Goal: Information Seeking & Learning: Learn about a topic

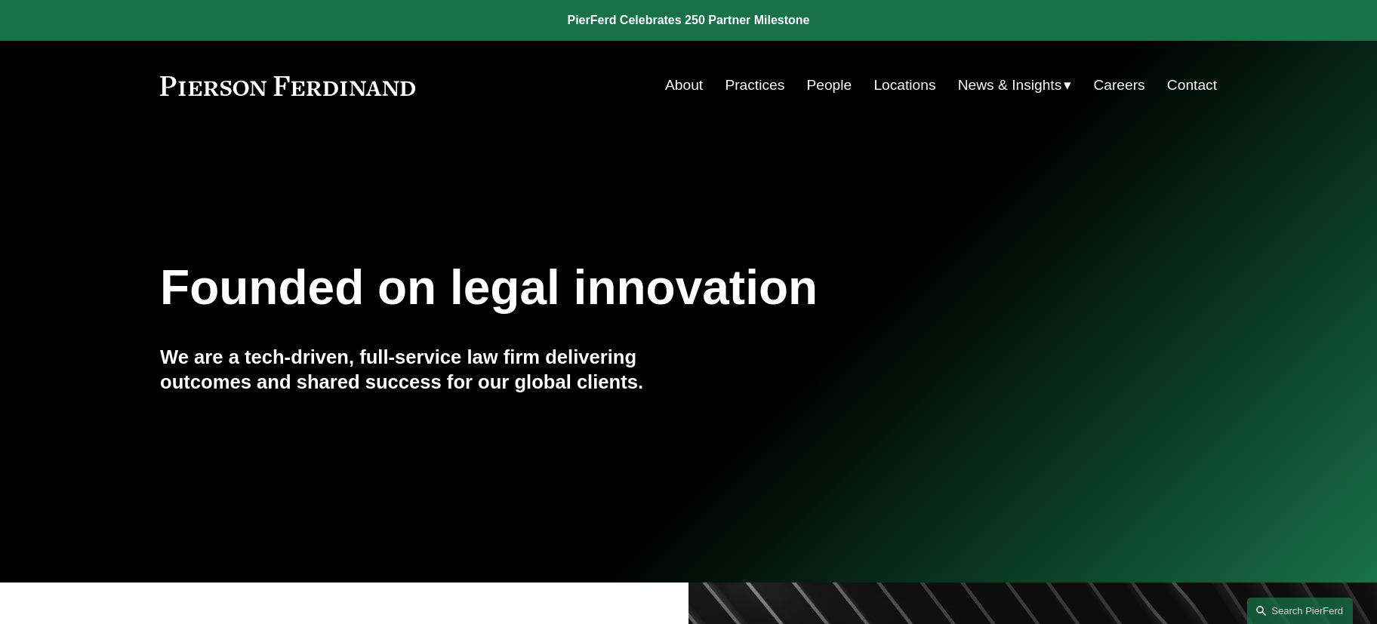
click at [819, 82] on link "People" at bounding box center [828, 85] width 45 height 29
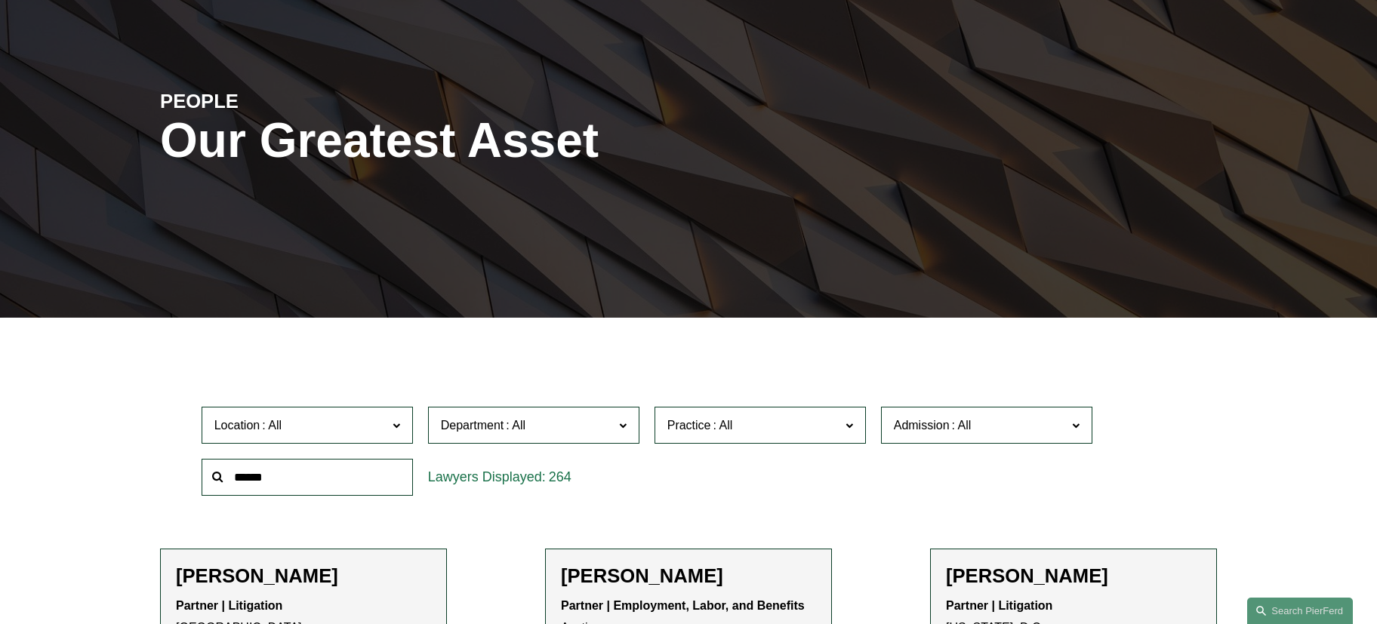
scroll to position [227, 0]
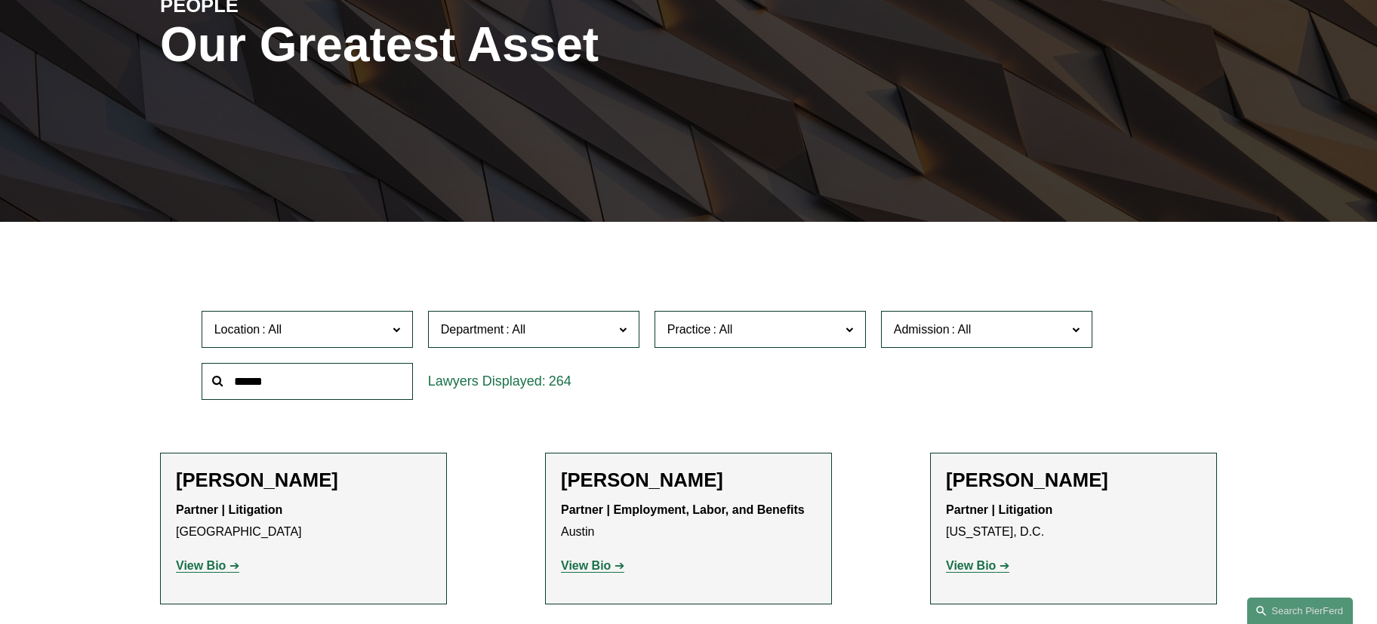
click at [553, 341] on label "Department" at bounding box center [533, 329] width 211 height 37
click at [0, 0] on link "Litigation" at bounding box center [0, 0] width 0 height 0
click at [811, 334] on span "Practice" at bounding box center [753, 329] width 173 height 20
click at [0, 0] on link "White Collar Defense & Investigations" at bounding box center [0, 0] width 0 height 0
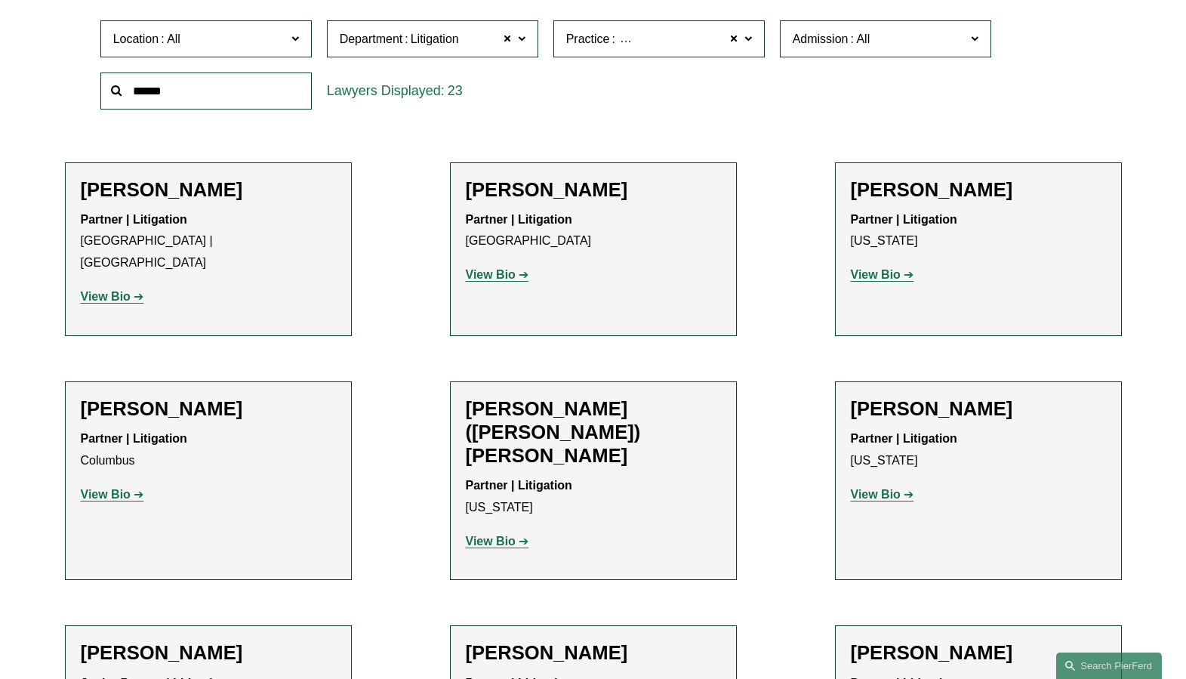
scroll to position [528, 0]
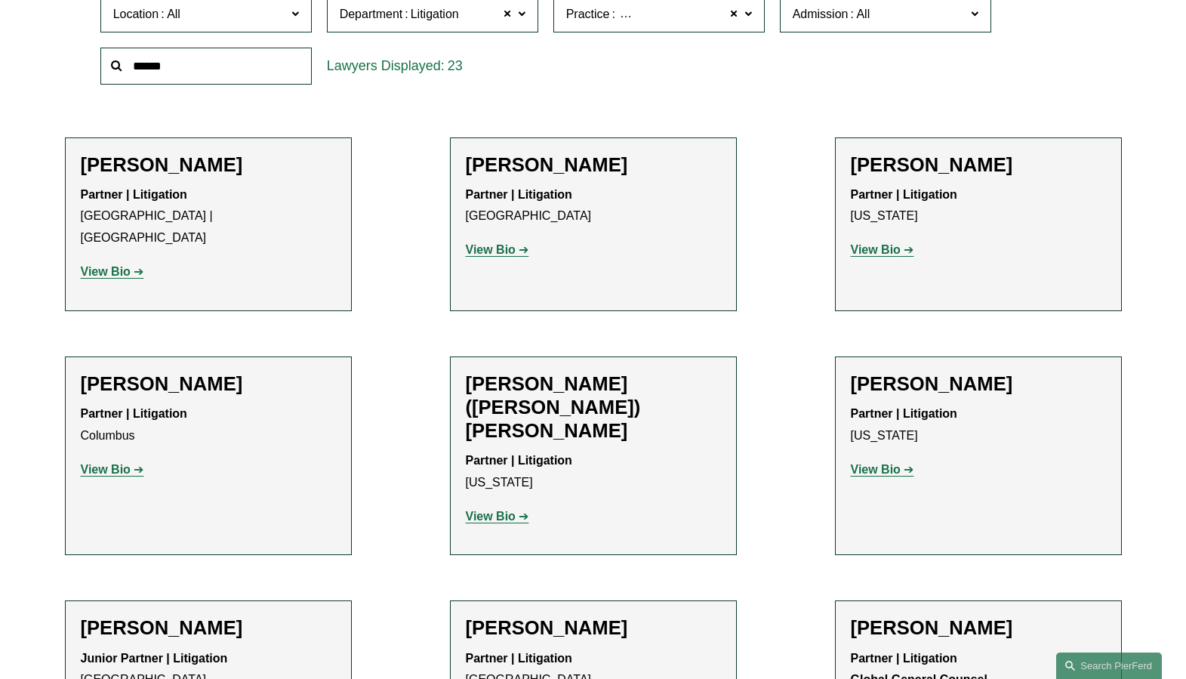
click at [902, 249] on link "View Bio" at bounding box center [882, 249] width 63 height 13
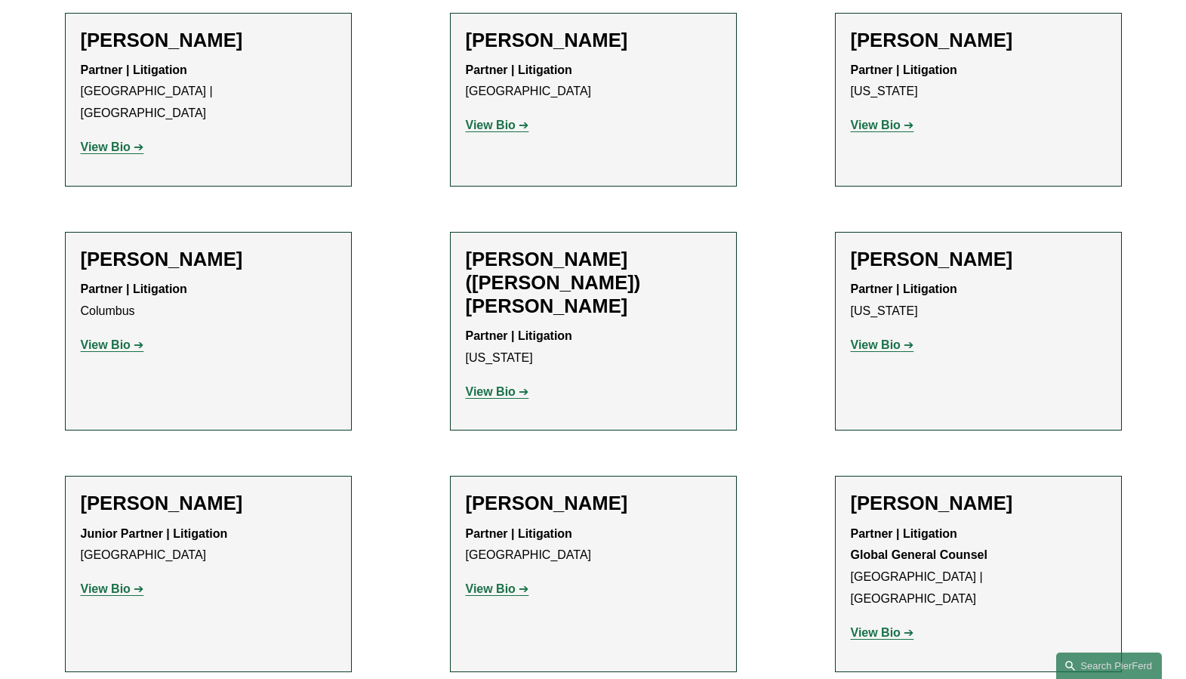
scroll to position [679, 0]
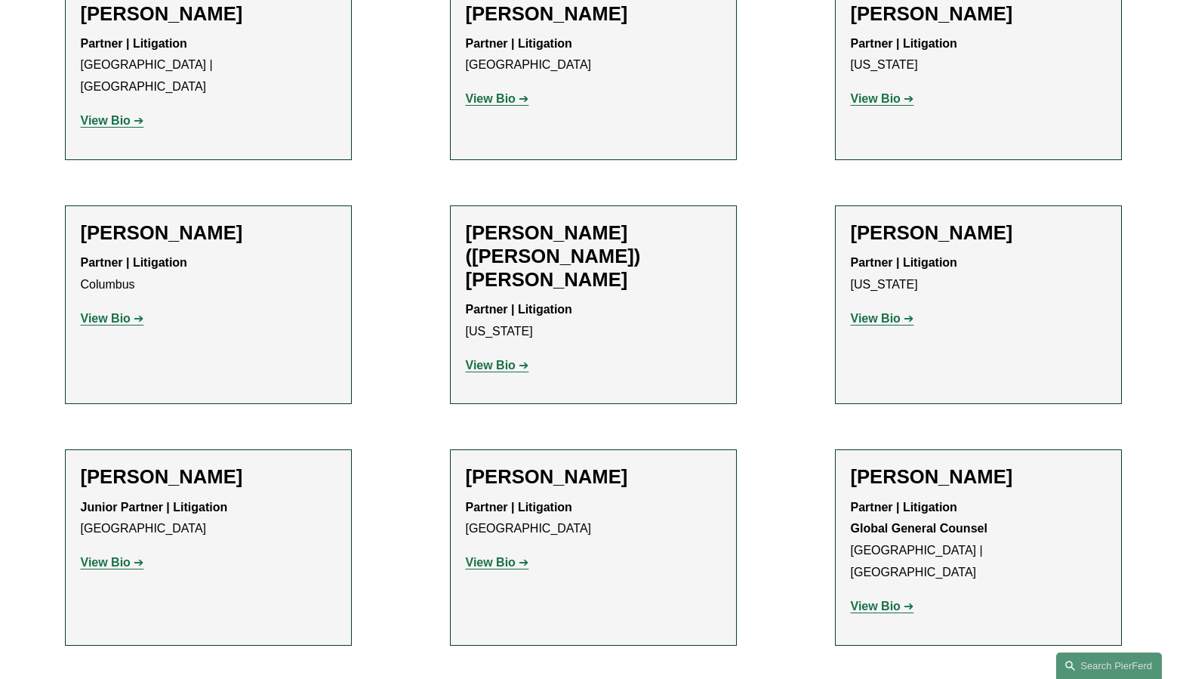
click at [495, 359] on strong "View Bio" at bounding box center [491, 365] width 50 height 13
click at [879, 312] on strong "View Bio" at bounding box center [876, 318] width 50 height 13
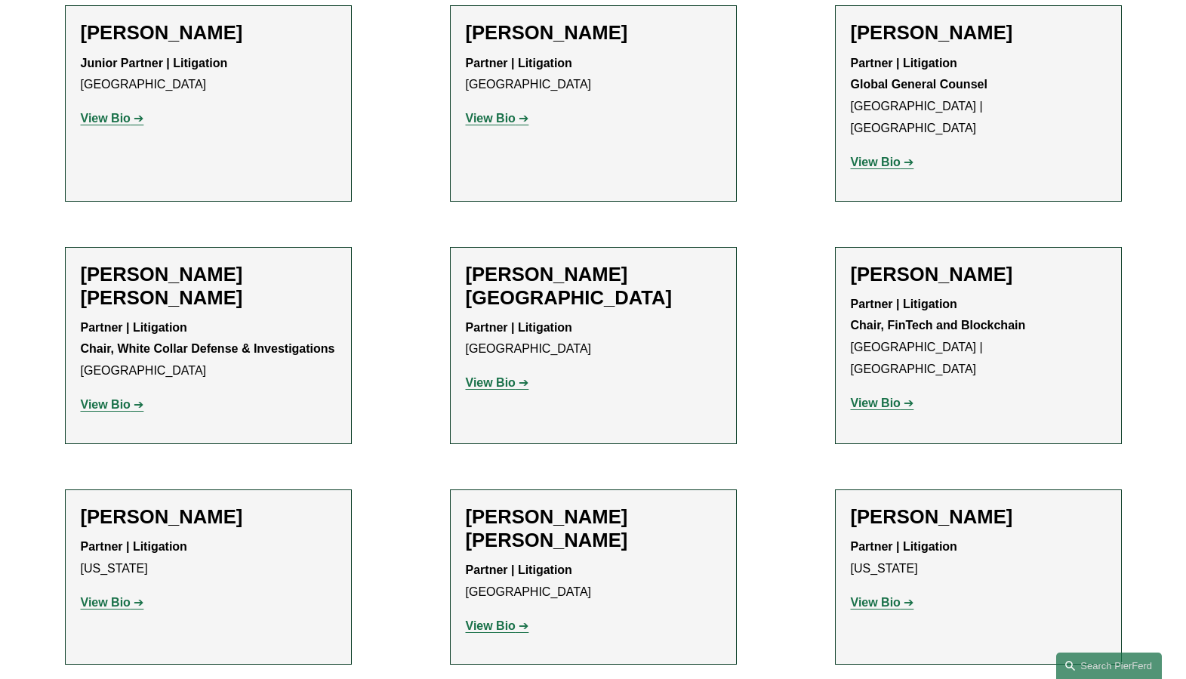
scroll to position [1132, 0]
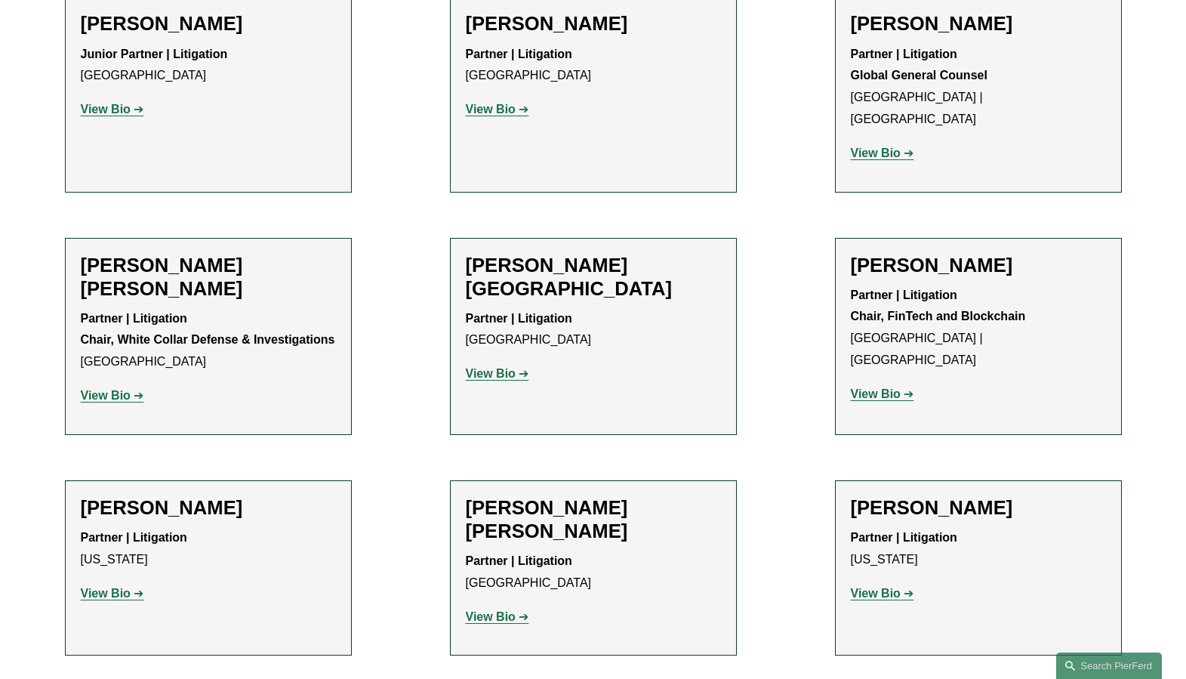
click at [111, 583] on p "View Bio" at bounding box center [208, 594] width 255 height 22
click at [109, 587] on strong "View Bio" at bounding box center [106, 593] width 50 height 13
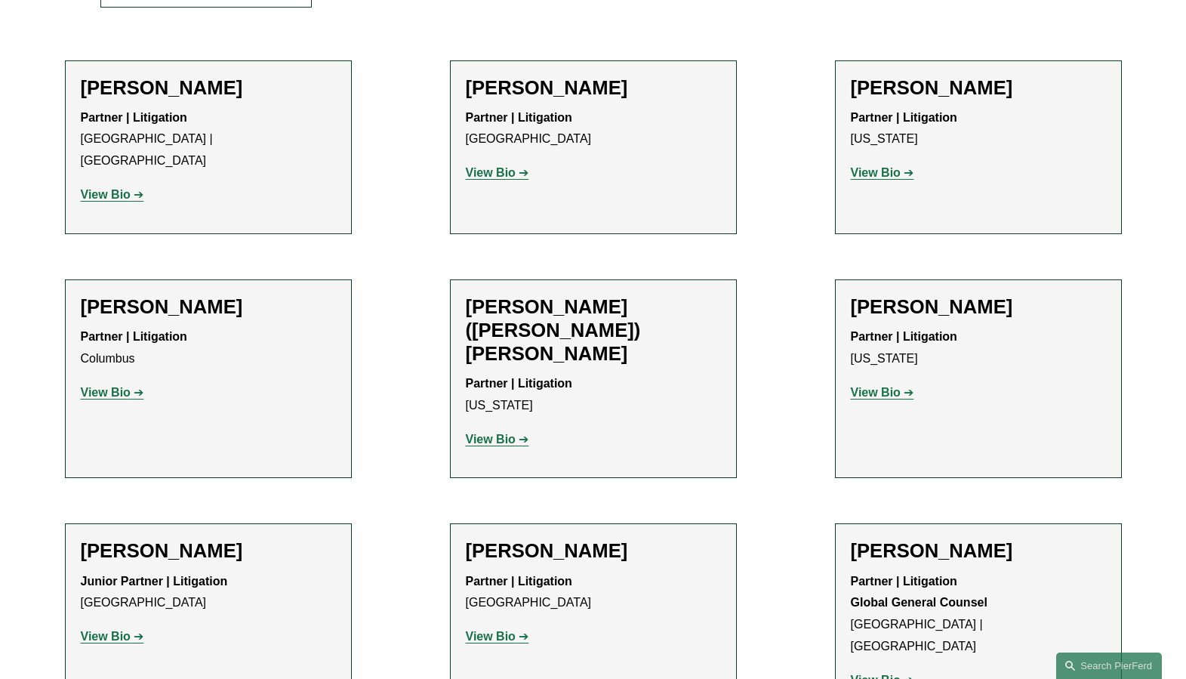
scroll to position [603, 0]
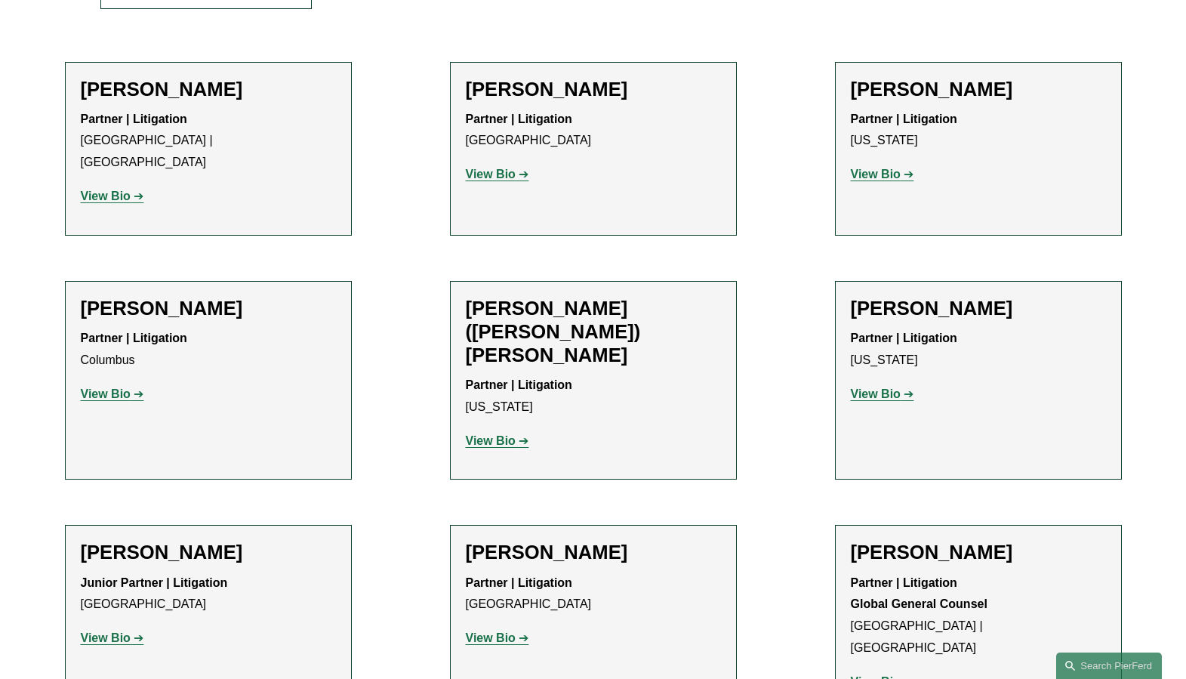
click at [642, 297] on h2 "Jonathan E. (Jed) Davis" at bounding box center [593, 332] width 255 height 70
click at [517, 434] on link "View Bio" at bounding box center [497, 440] width 63 height 13
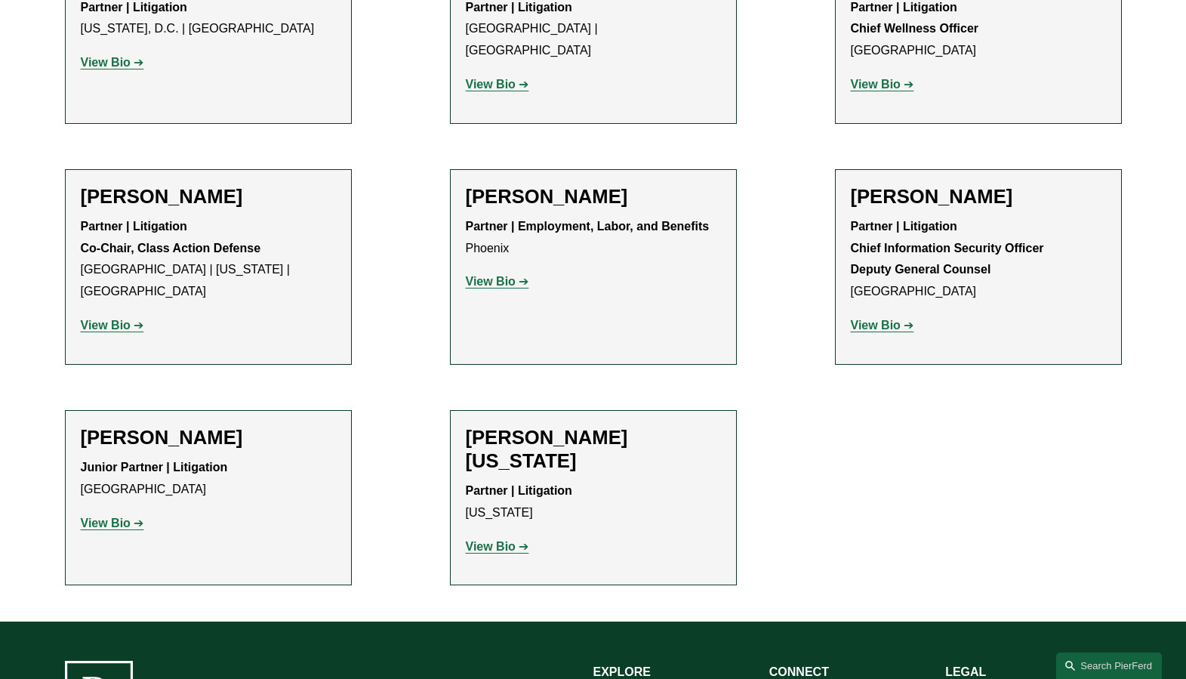
scroll to position [1887, 0]
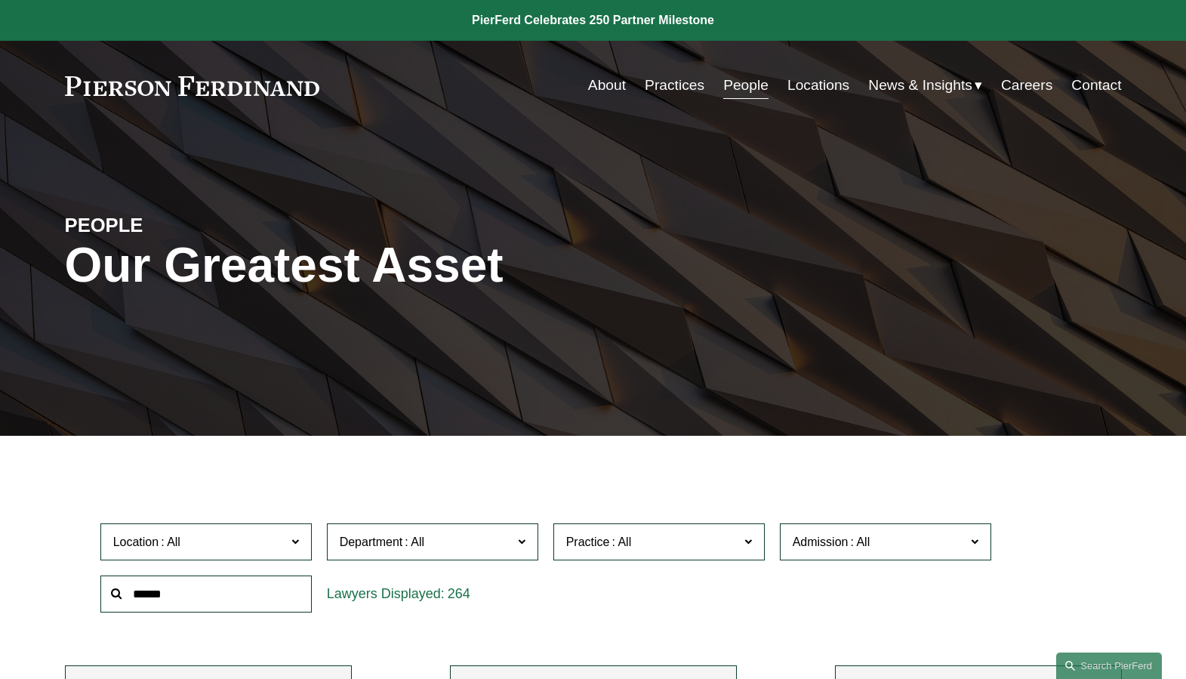
click at [214, 595] on input "text" at bounding box center [205, 593] width 211 height 37
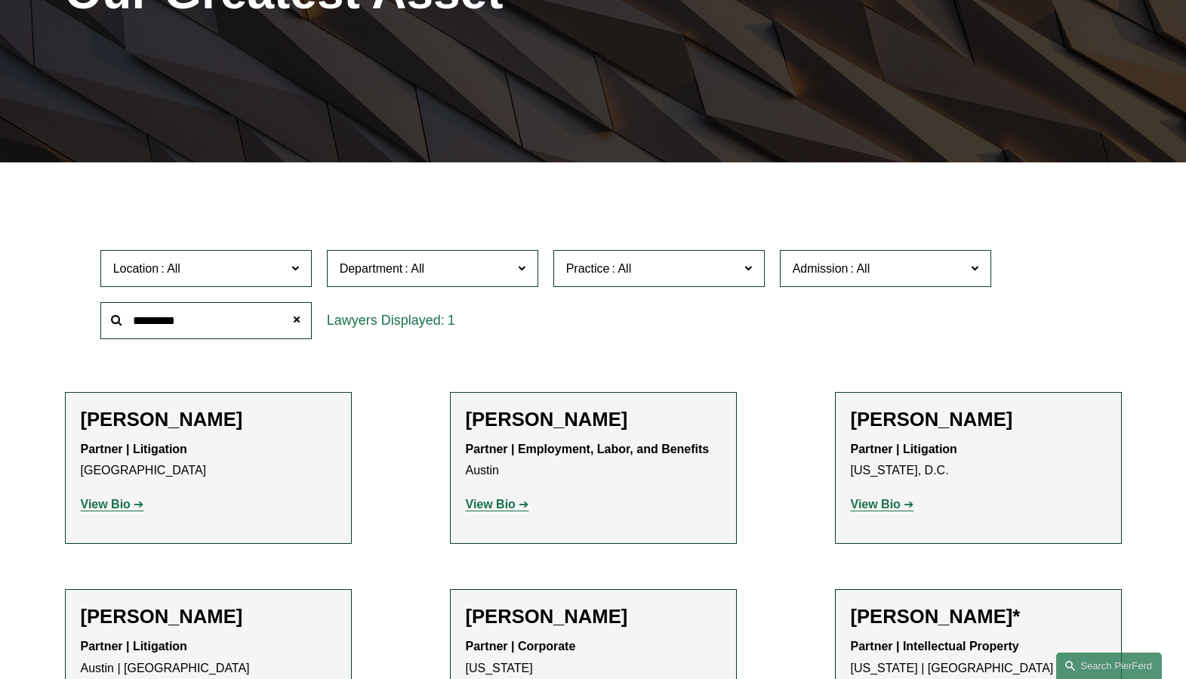
scroll to position [282, 0]
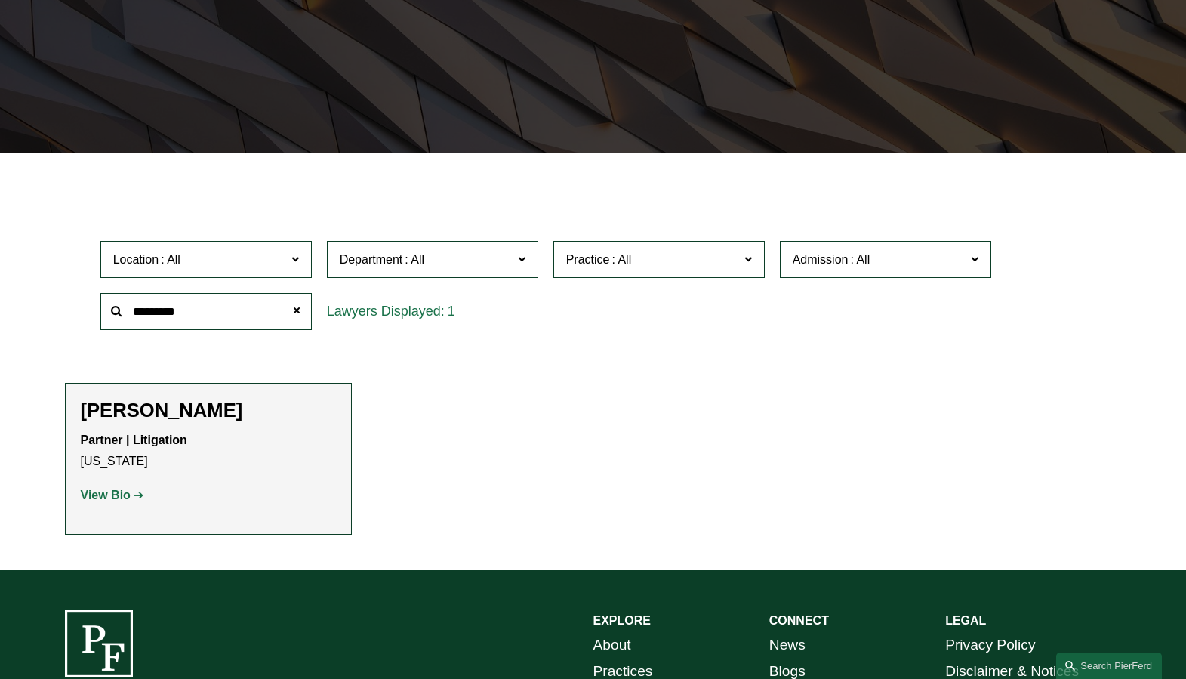
click at [118, 500] on strong "View Bio" at bounding box center [106, 495] width 50 height 13
drag, startPoint x: 212, startPoint y: 315, endPoint x: 72, endPoint y: 306, distance: 140.7
click at [72, 306] on div "Location All Atlanta Austin Bellevue Boston Charlotte Chicago Cincinnati Clevel…" at bounding box center [593, 284] width 1057 height 103
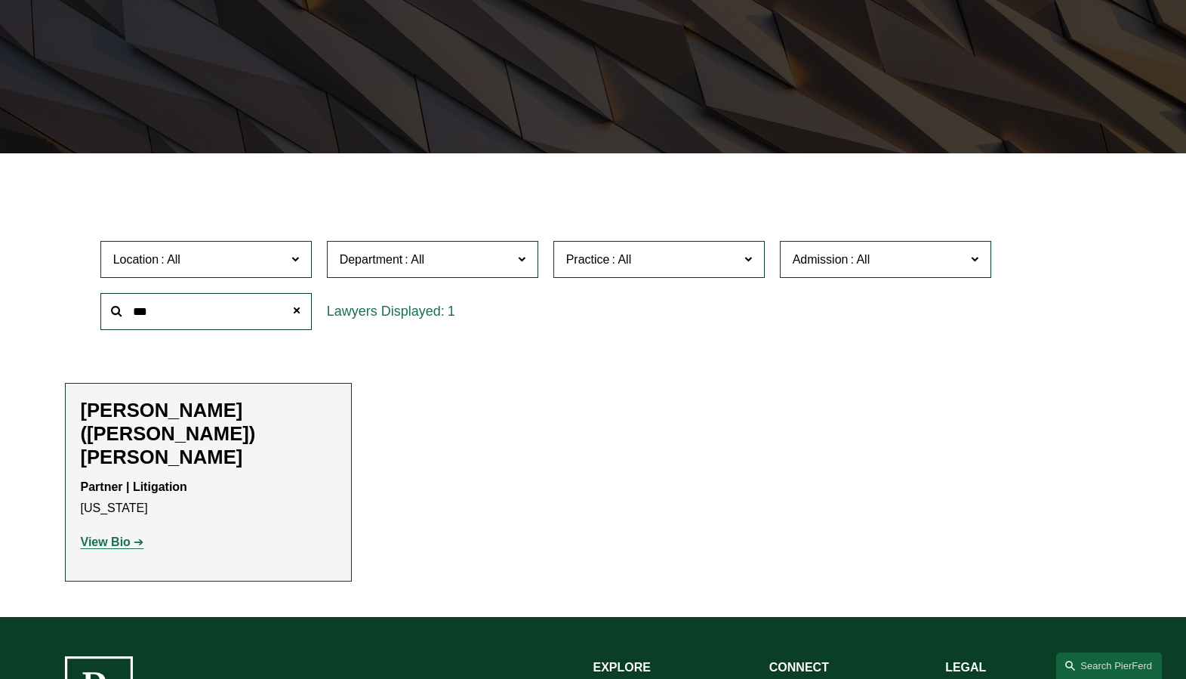
type input "***"
click at [90, 535] on strong "View Bio" at bounding box center [106, 541] width 50 height 13
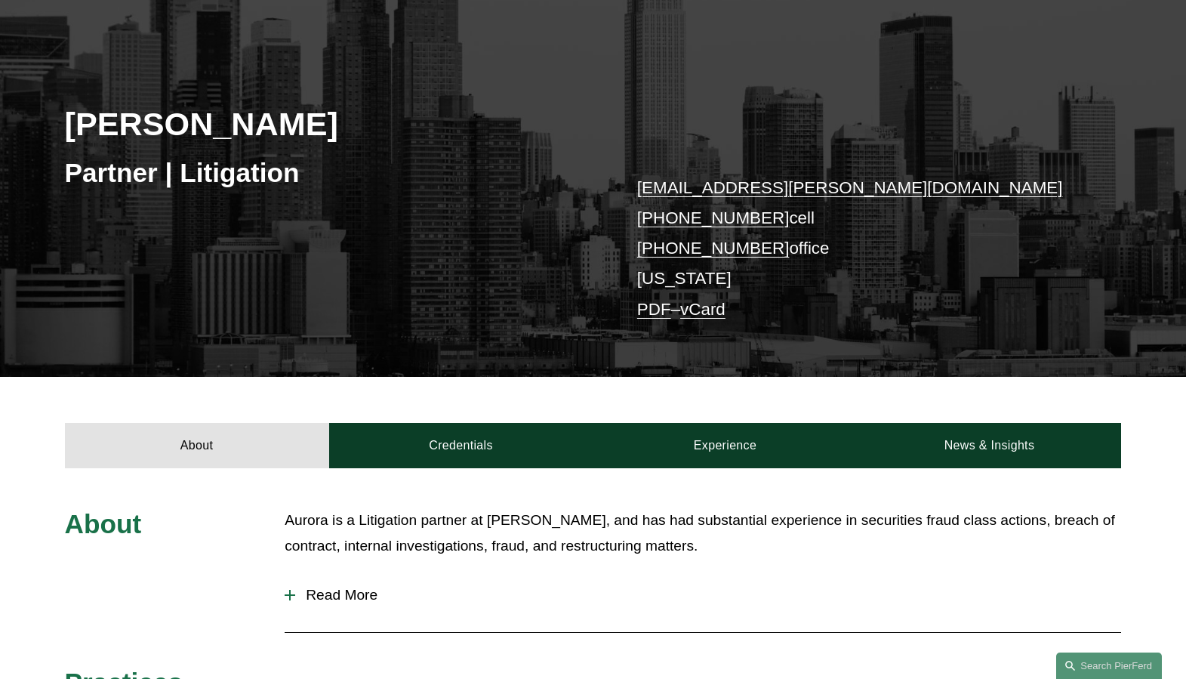
scroll to position [227, 0]
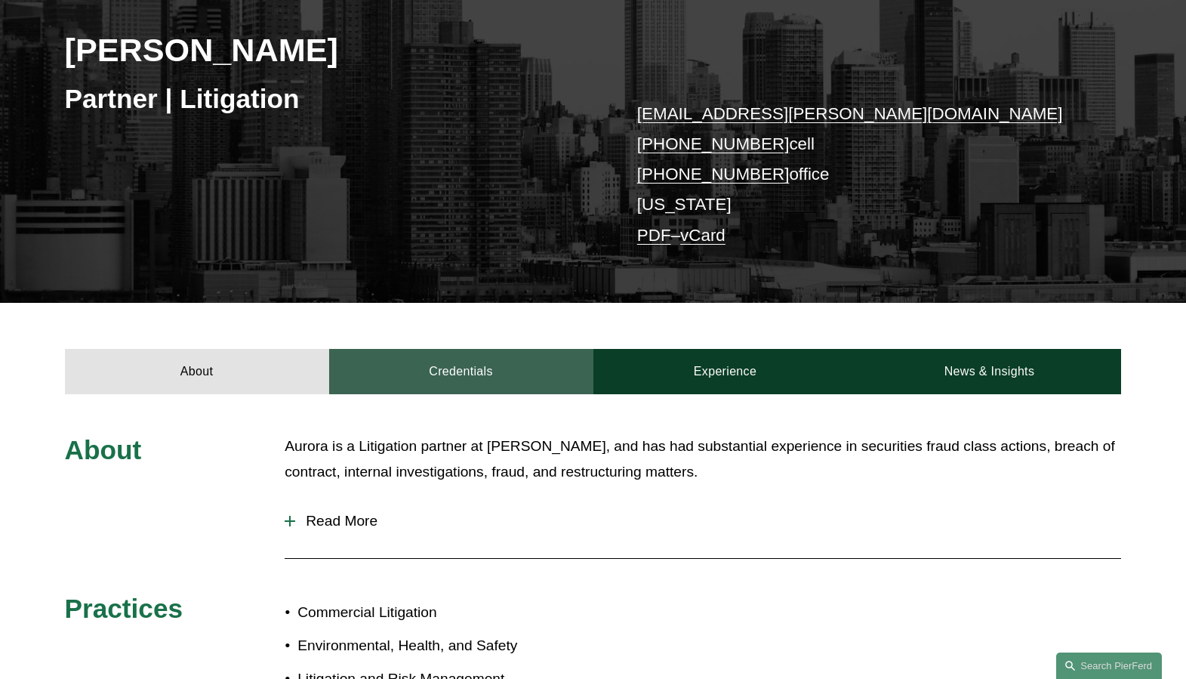
click at [475, 364] on link "Credentials" at bounding box center [461, 371] width 264 height 45
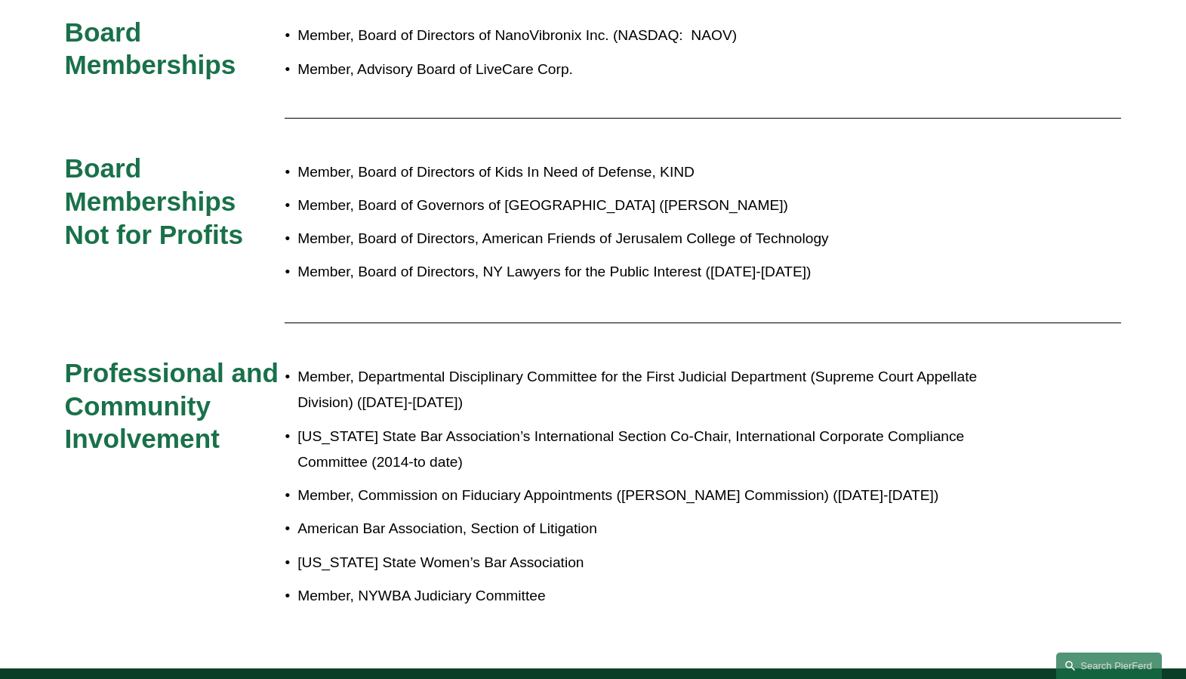
scroll to position [1208, 0]
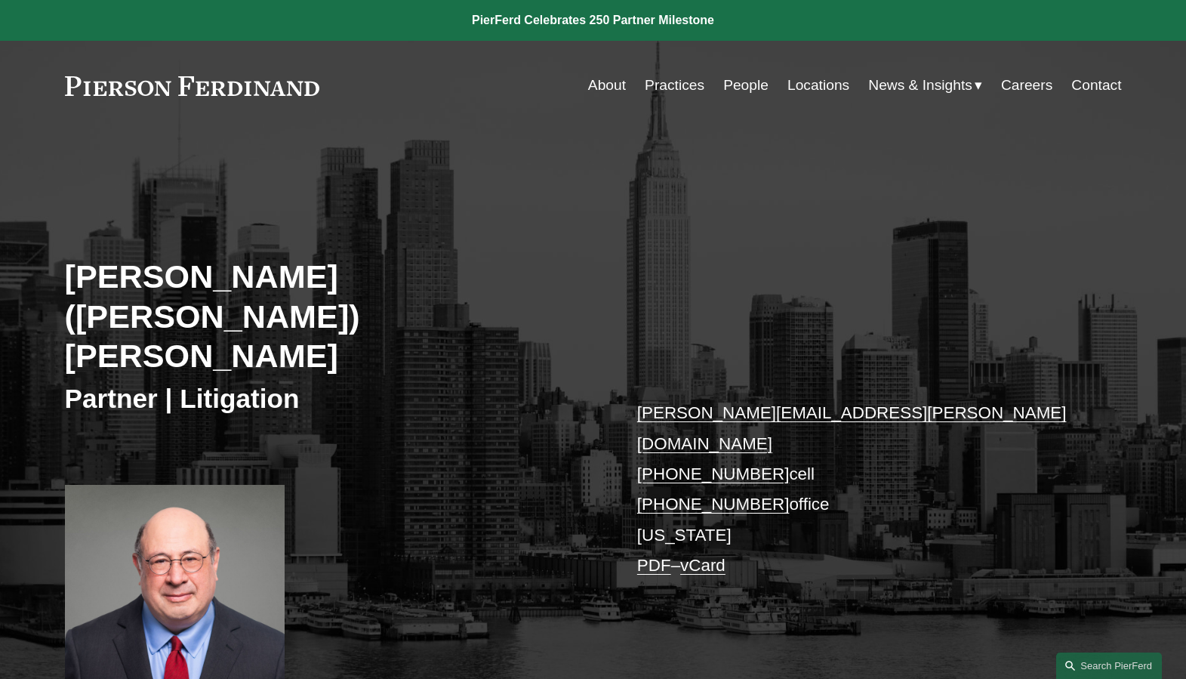
scroll to position [302, 0]
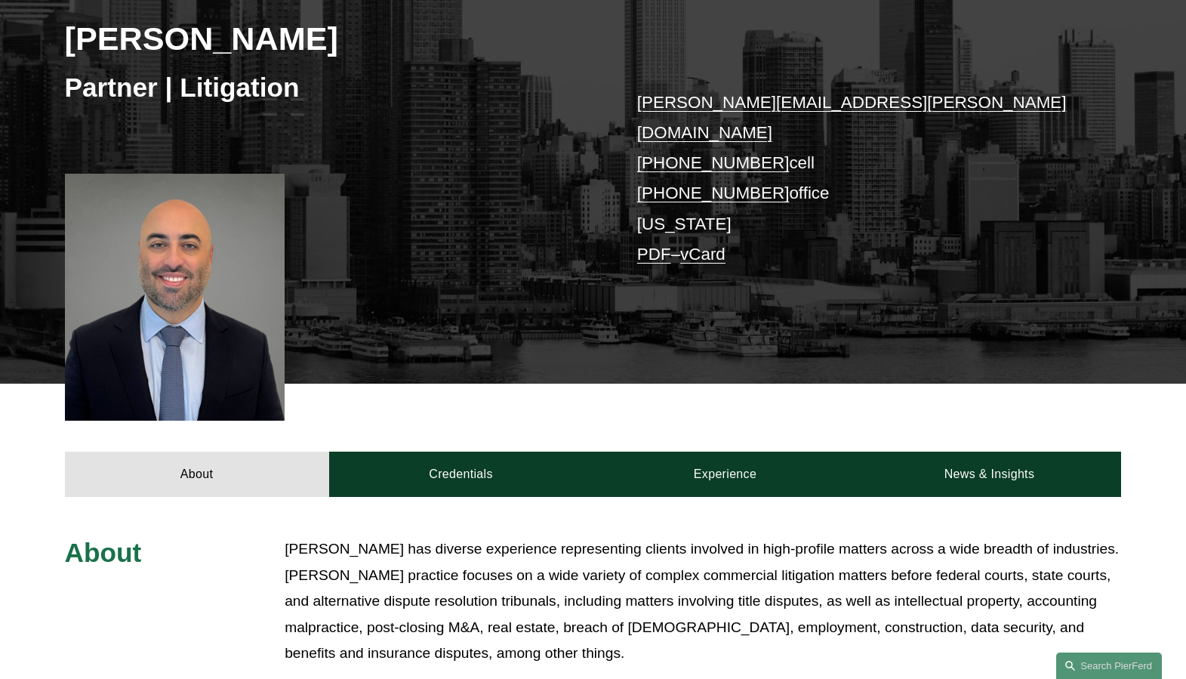
scroll to position [302, 0]
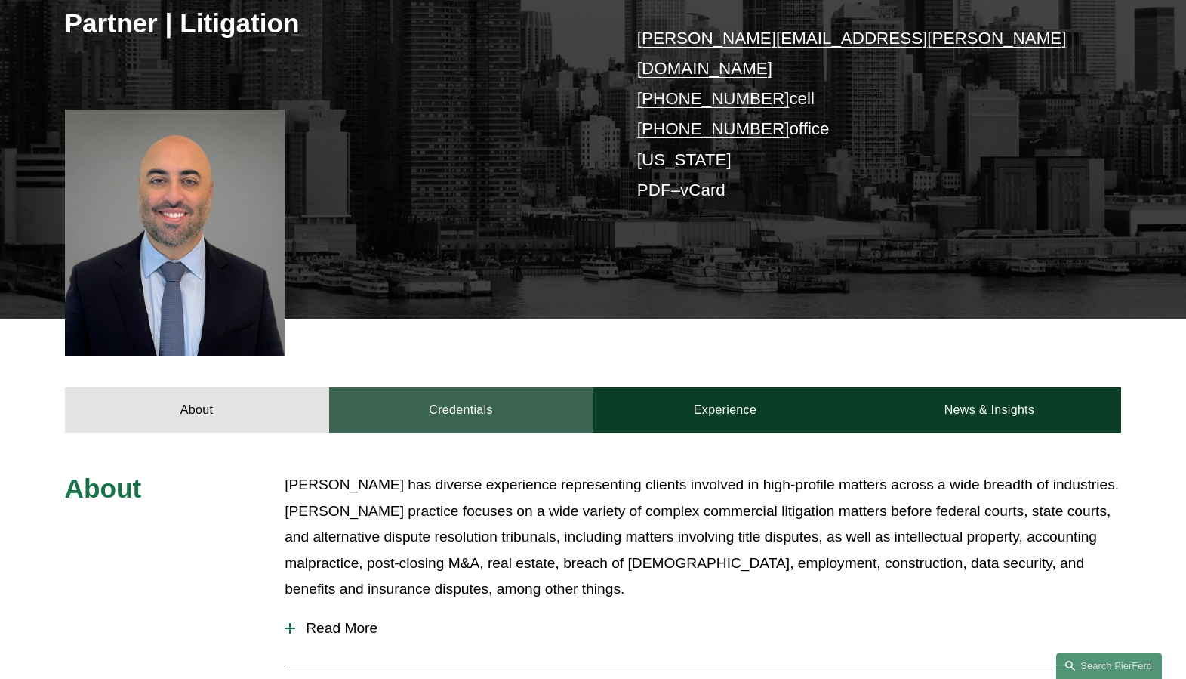
click at [415, 390] on link "Credentials" at bounding box center [461, 409] width 264 height 45
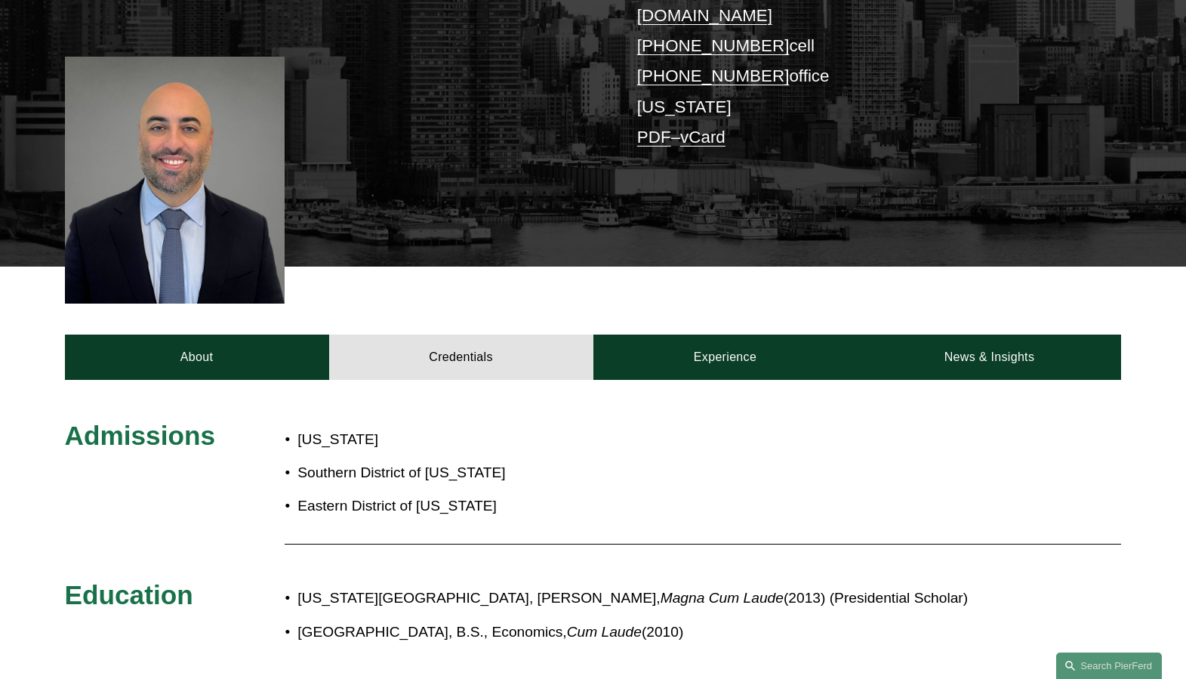
scroll to position [151, 0]
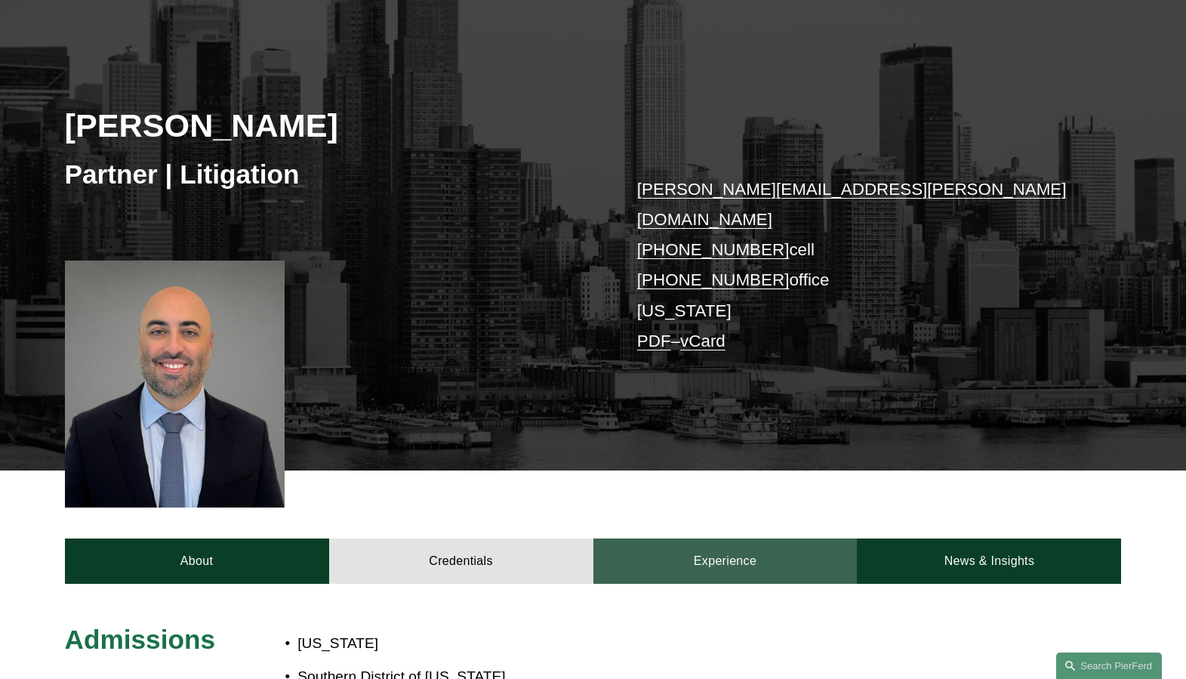
click at [719, 541] on link "Experience" at bounding box center [725, 560] width 264 height 45
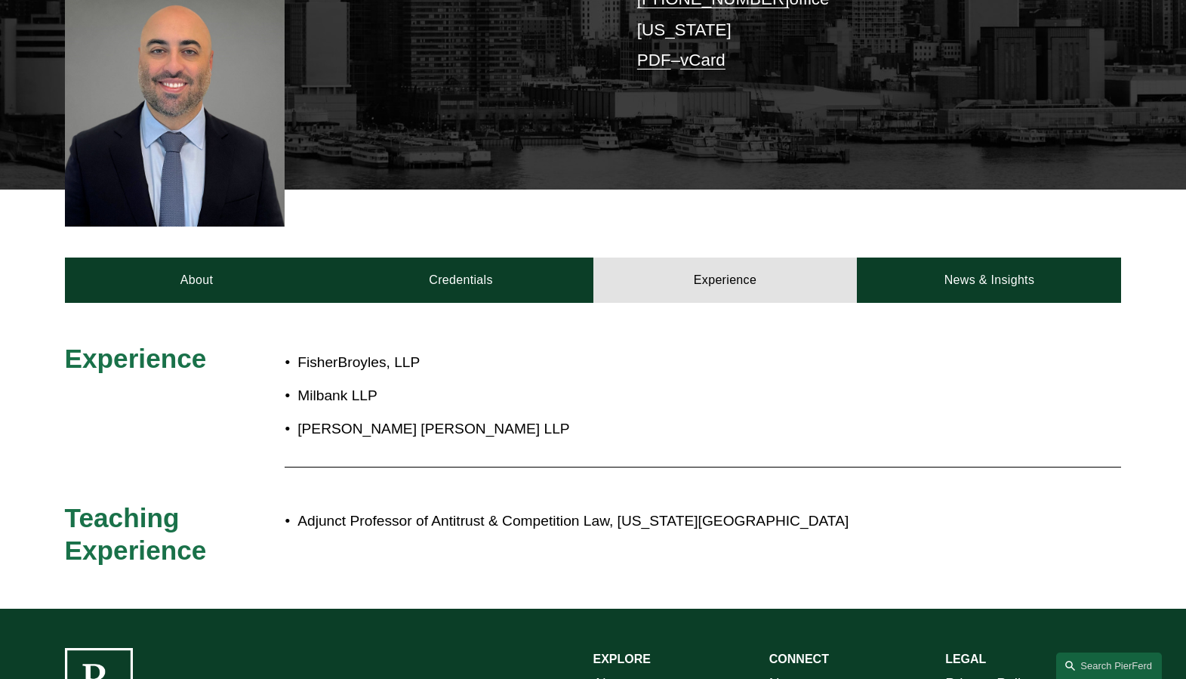
scroll to position [453, 0]
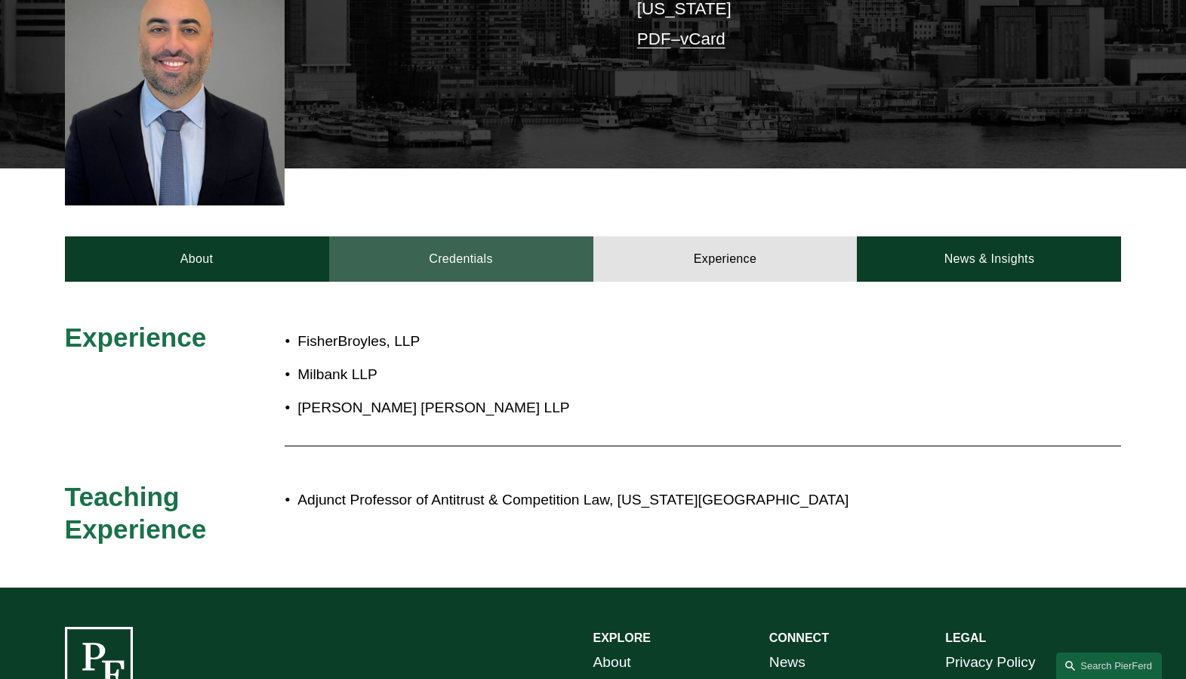
click at [473, 236] on link "Credentials" at bounding box center [461, 258] width 264 height 45
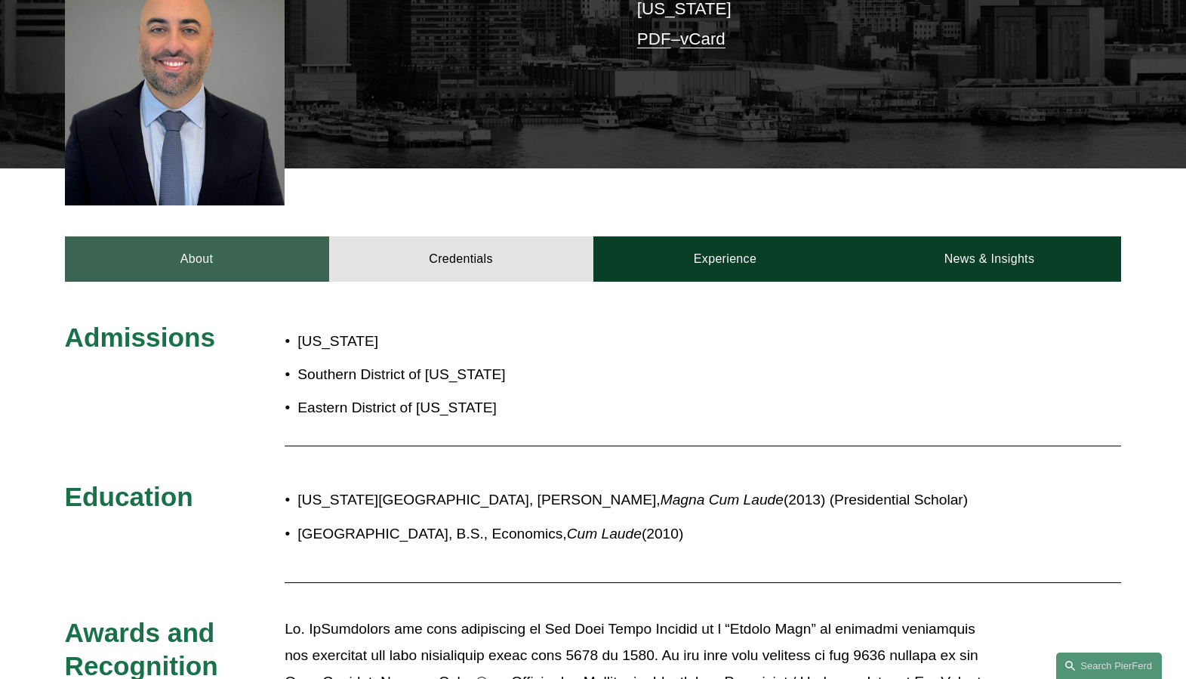
click at [262, 236] on link "About" at bounding box center [197, 258] width 264 height 45
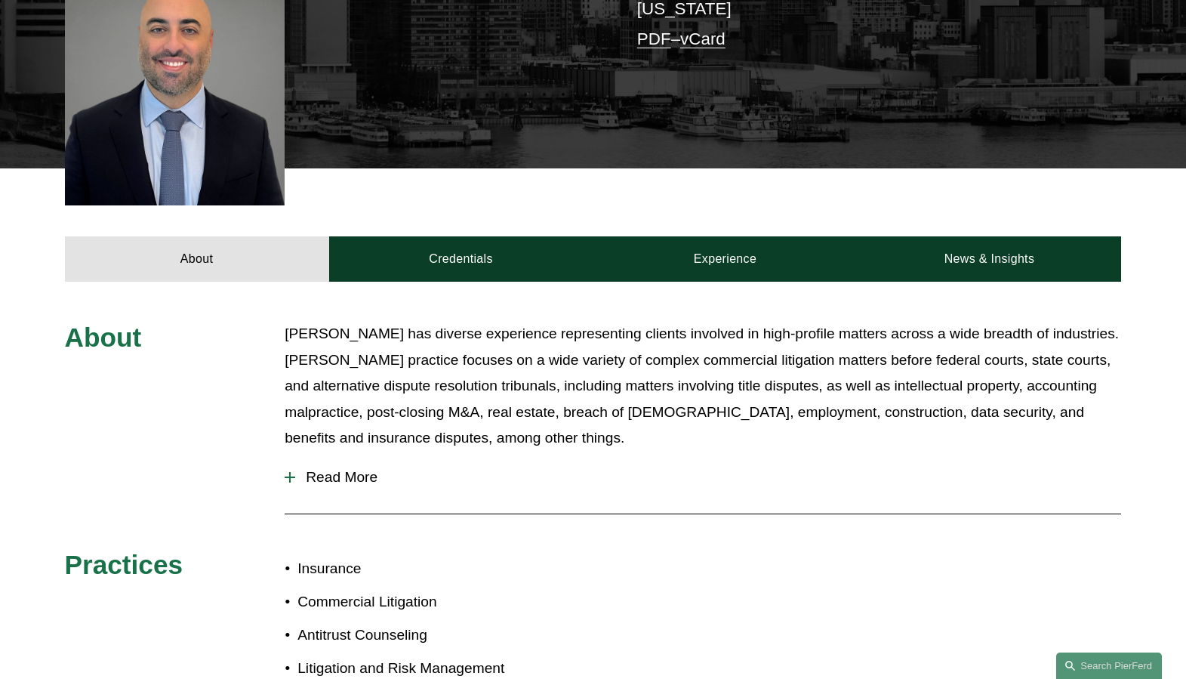
click at [368, 469] on span "Read More" at bounding box center [708, 477] width 826 height 17
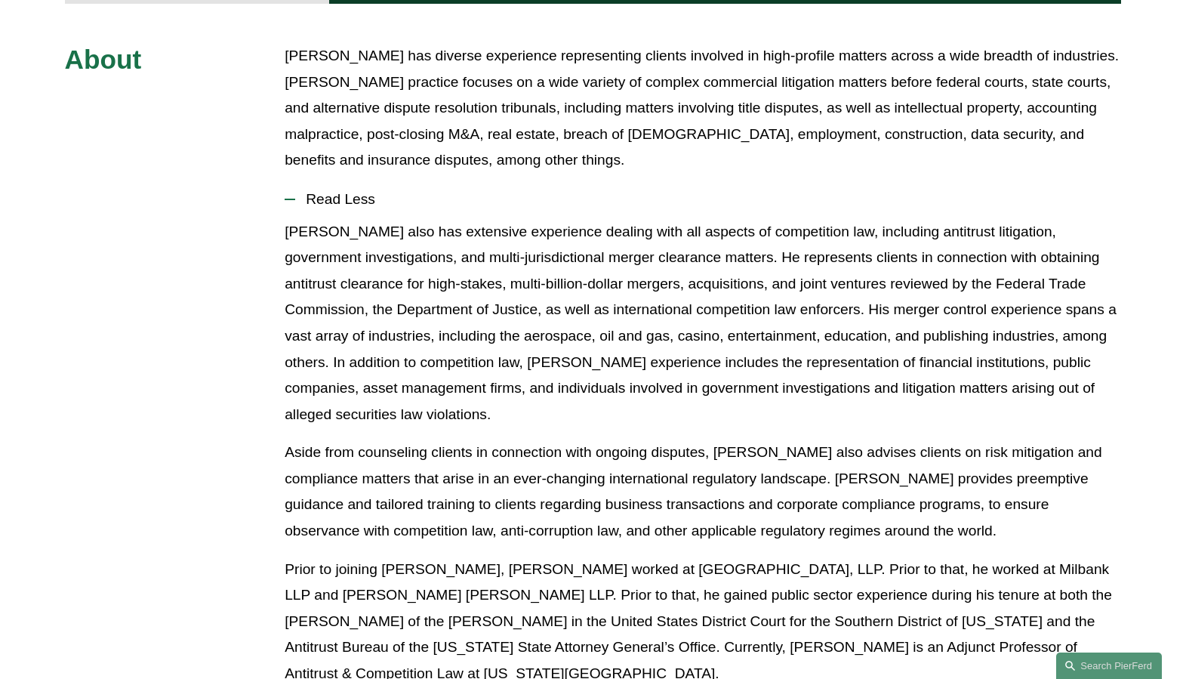
scroll to position [755, 0]
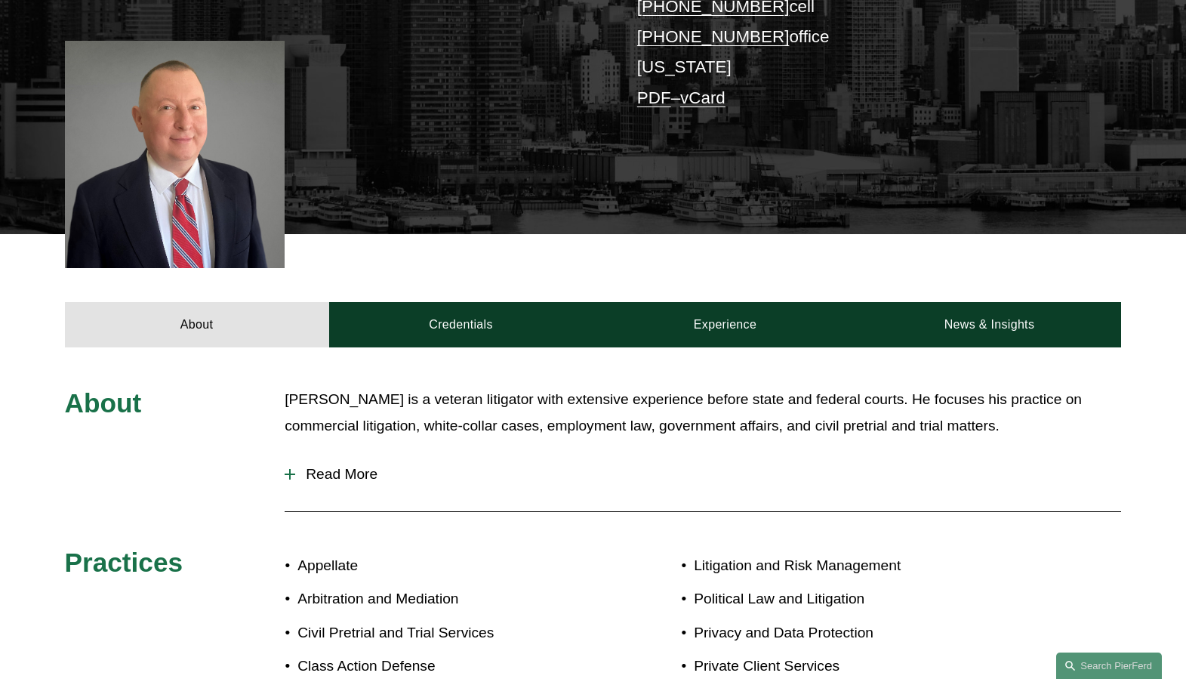
scroll to position [378, 0]
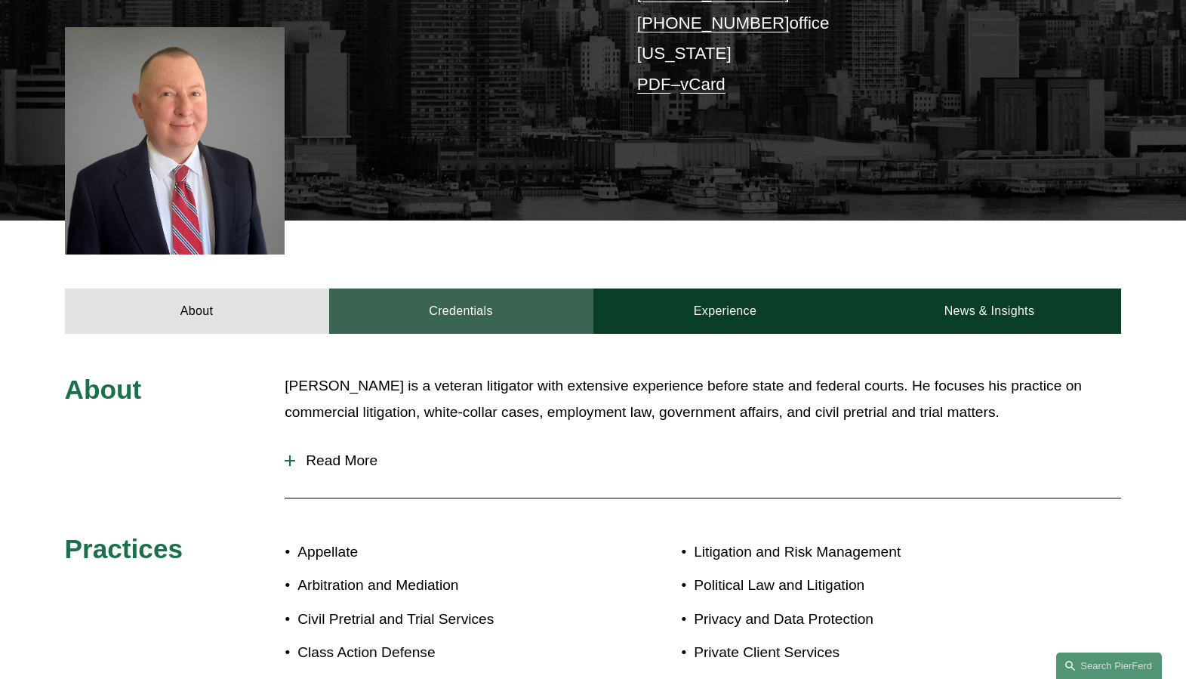
click at [457, 325] on link "Credentials" at bounding box center [461, 310] width 264 height 45
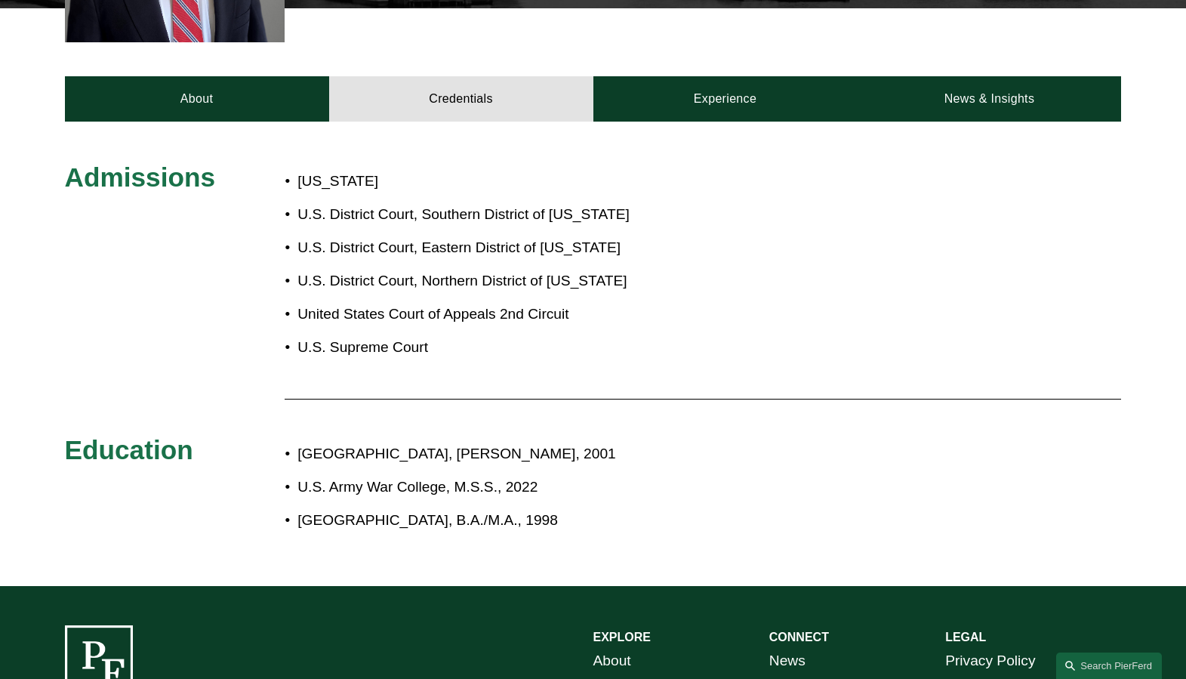
scroll to position [604, 0]
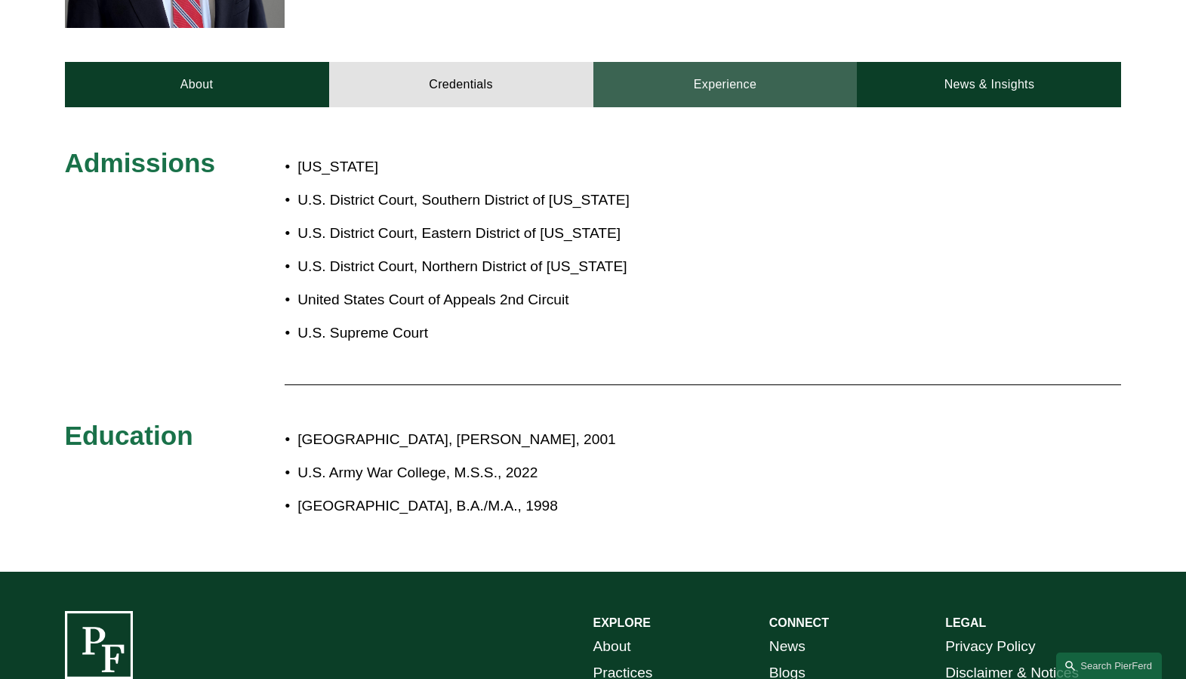
click at [701, 94] on link "Experience" at bounding box center [725, 84] width 264 height 45
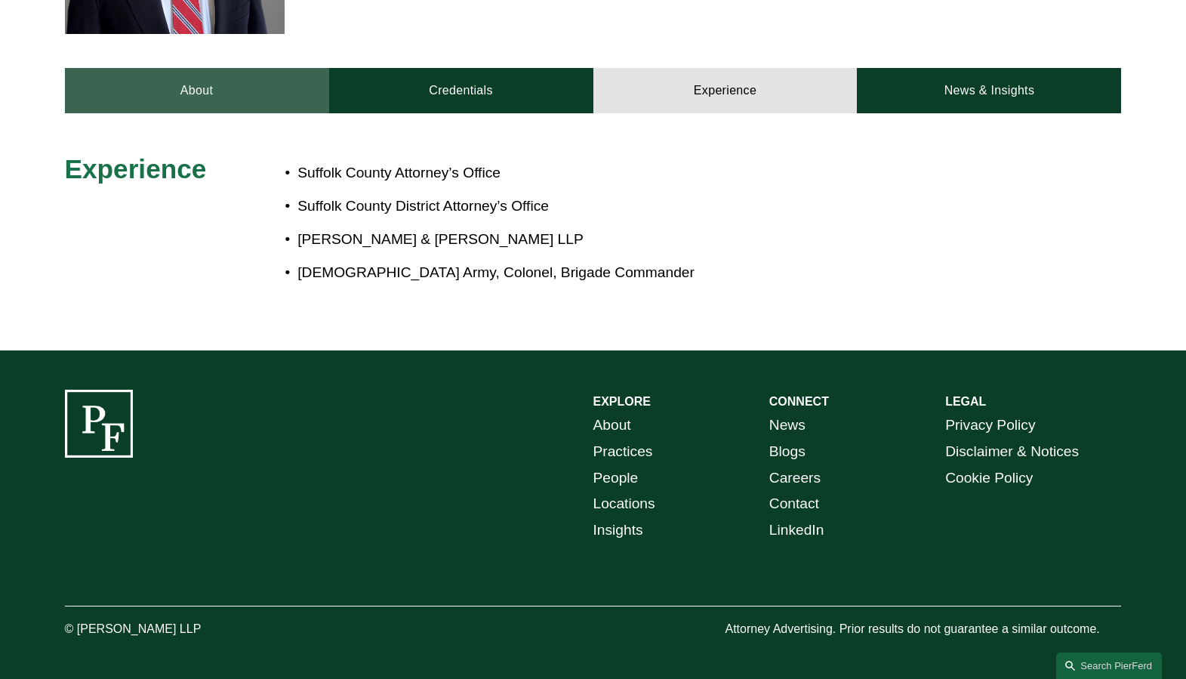
click at [208, 91] on link "About" at bounding box center [197, 90] width 264 height 45
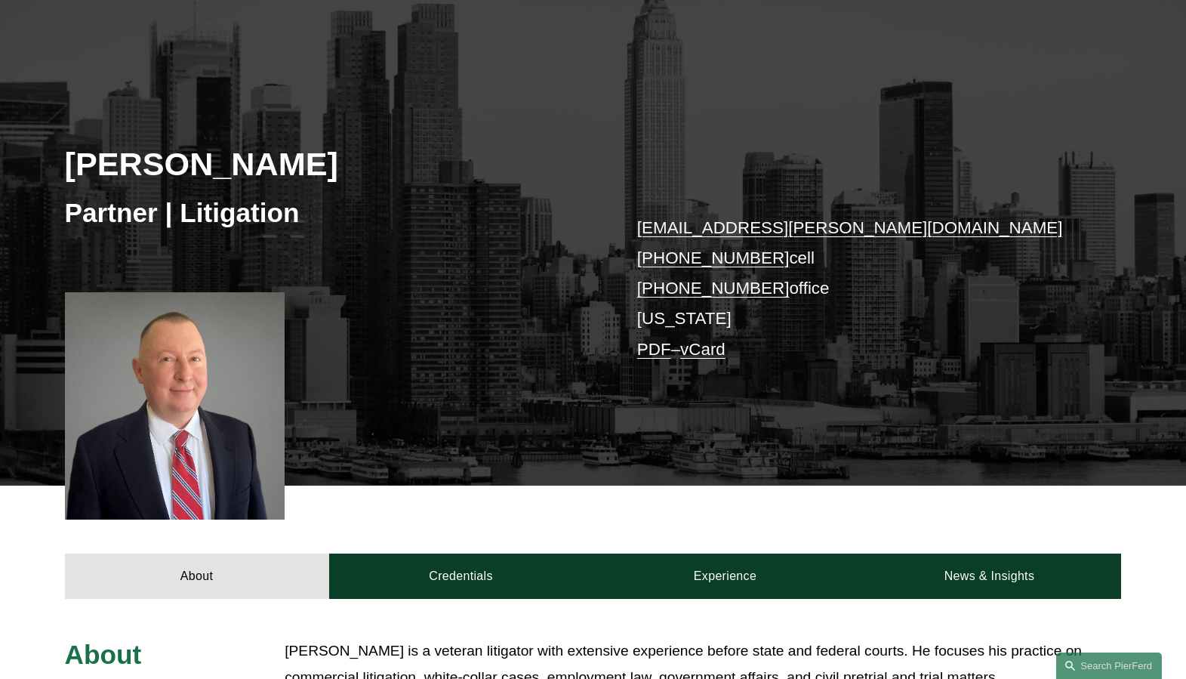
scroll to position [0, 0]
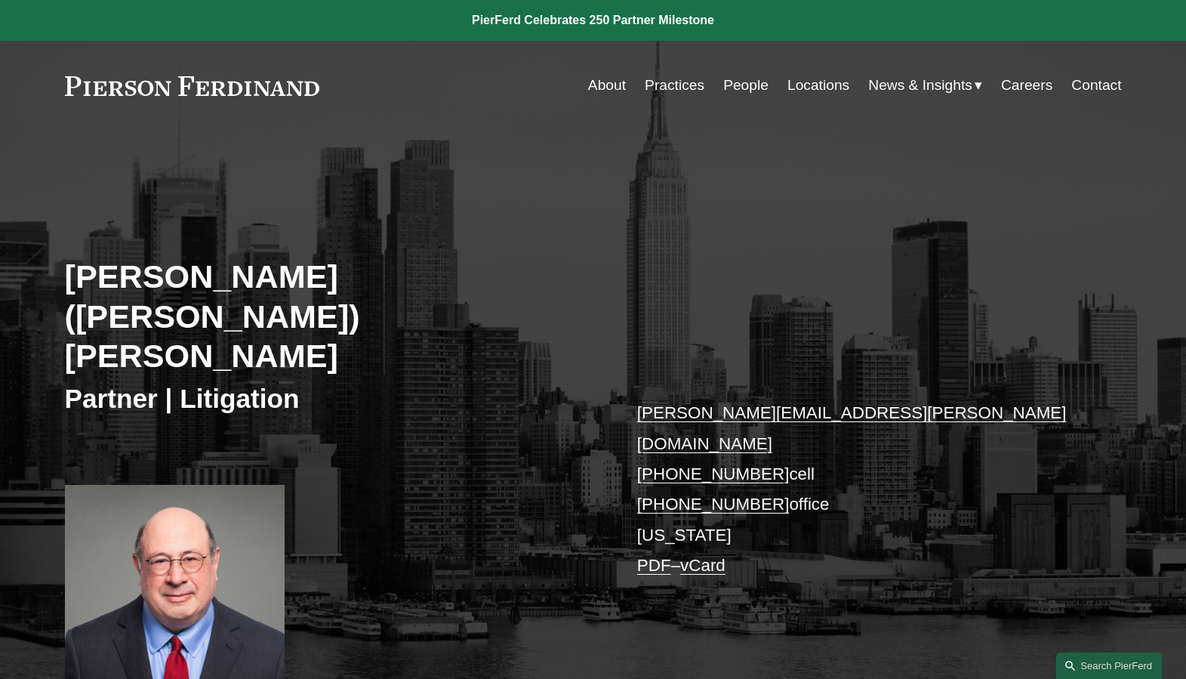
scroll to position [227, 0]
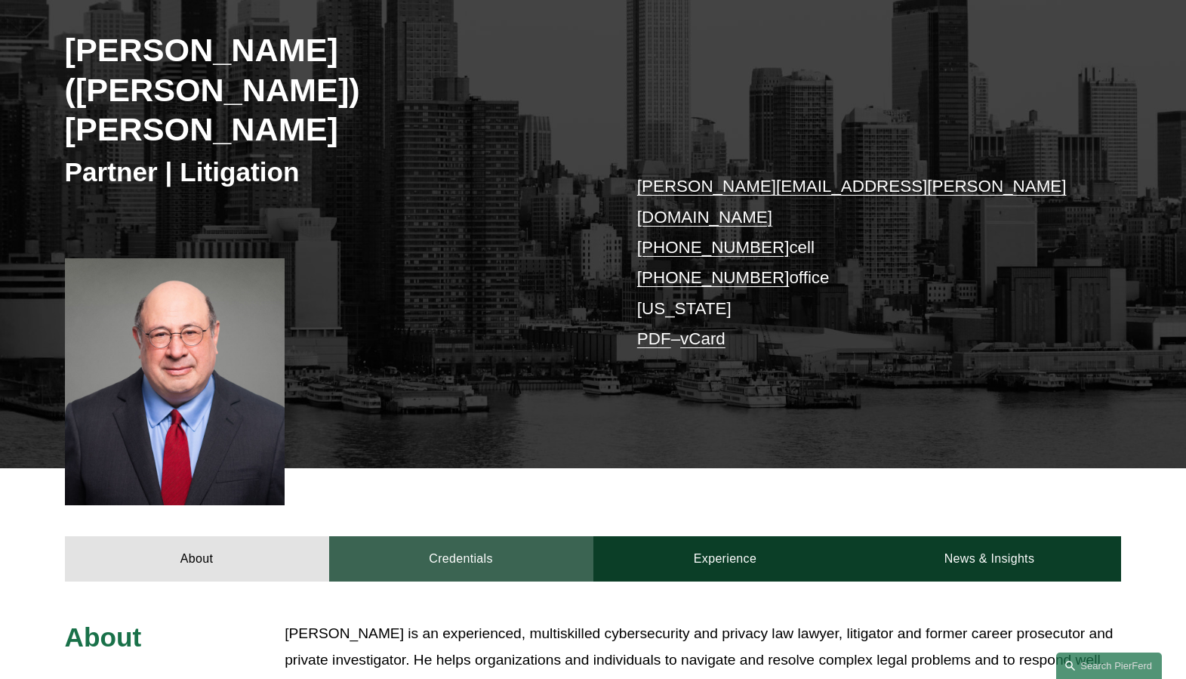
click at [445, 536] on link "Credentials" at bounding box center [461, 558] width 264 height 45
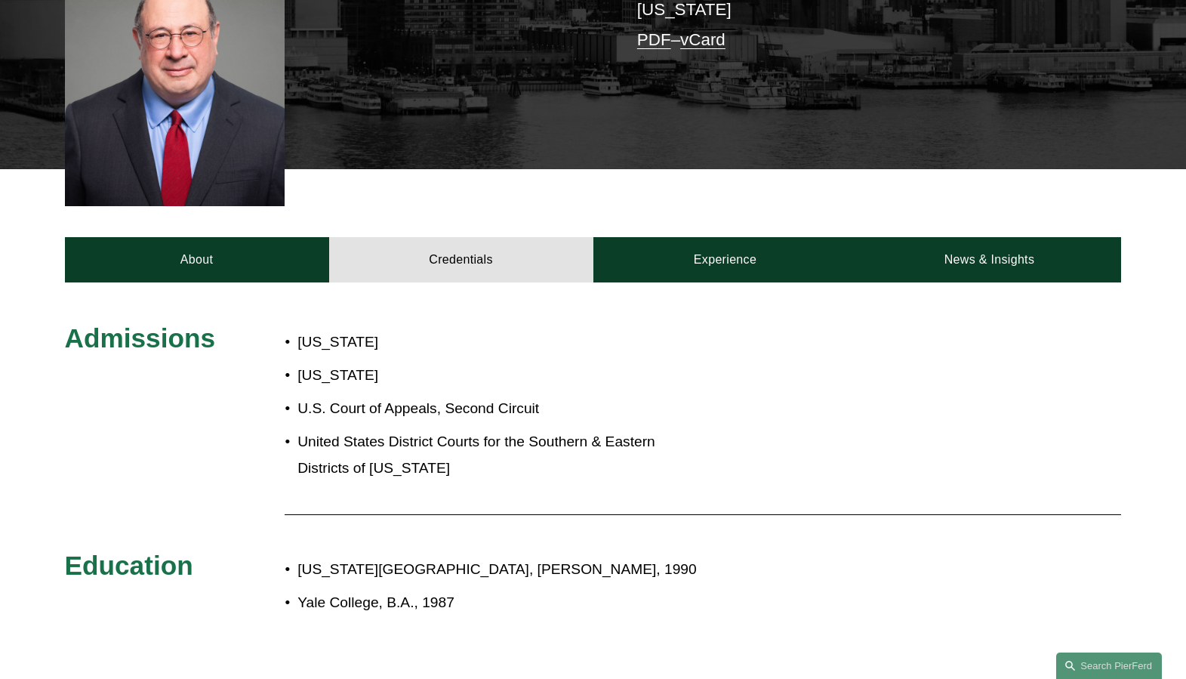
scroll to position [529, 0]
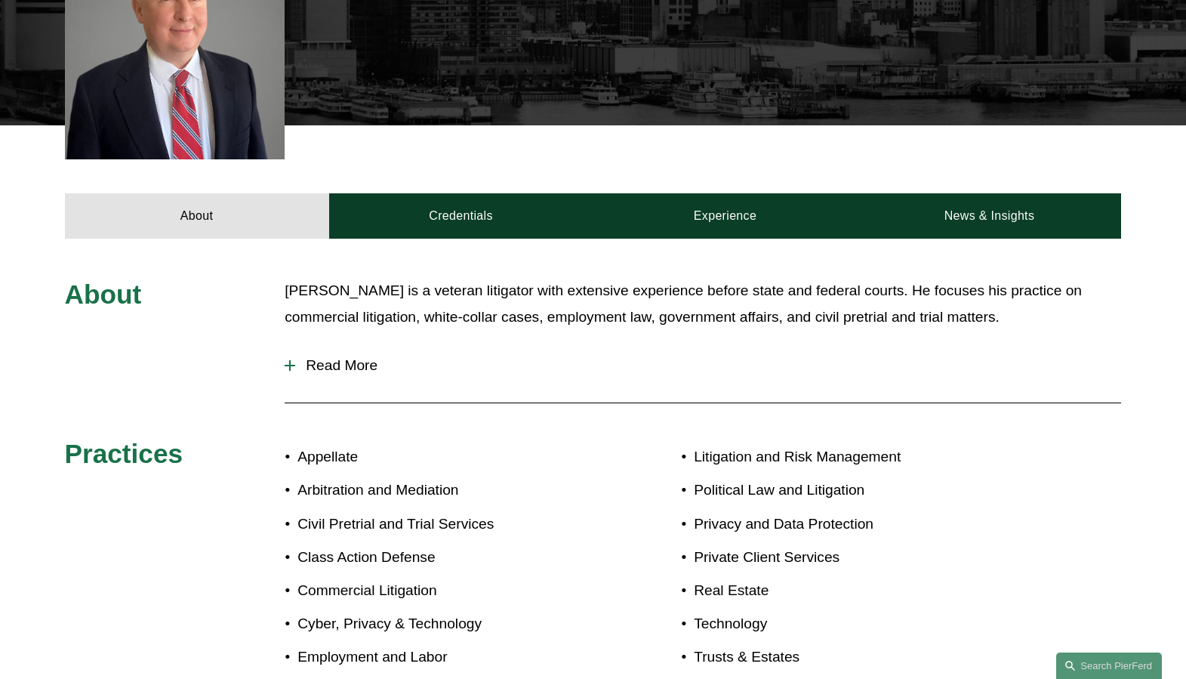
scroll to position [529, 0]
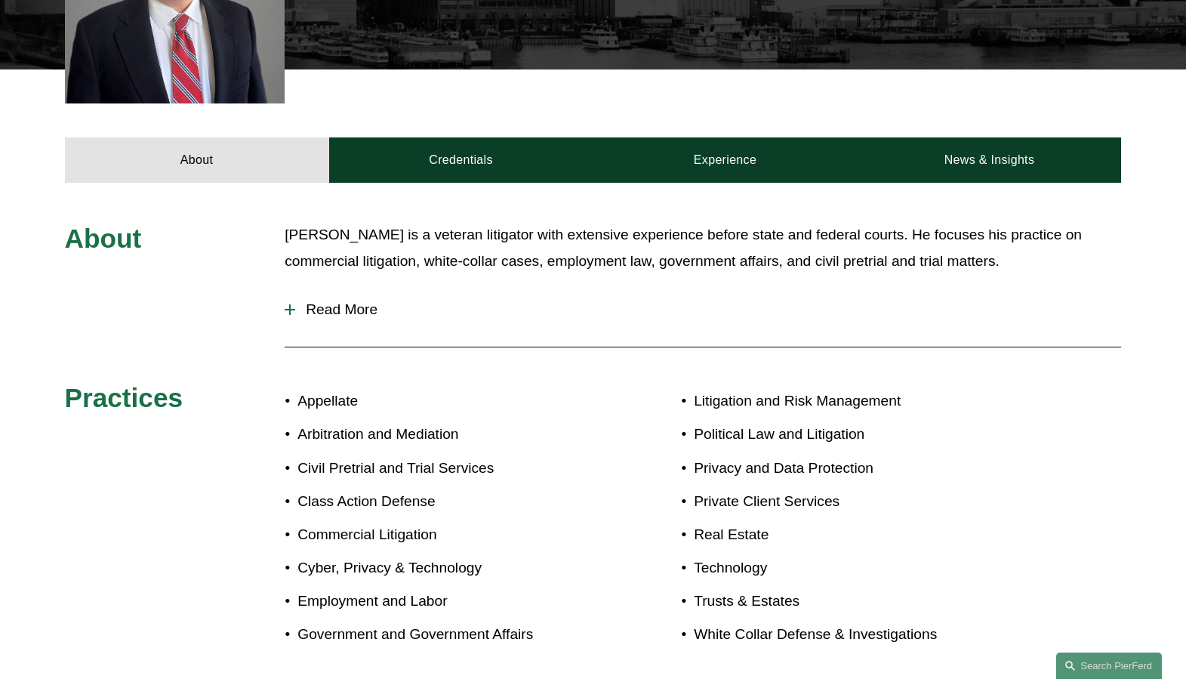
click at [372, 301] on button "Read More" at bounding box center [703, 309] width 837 height 39
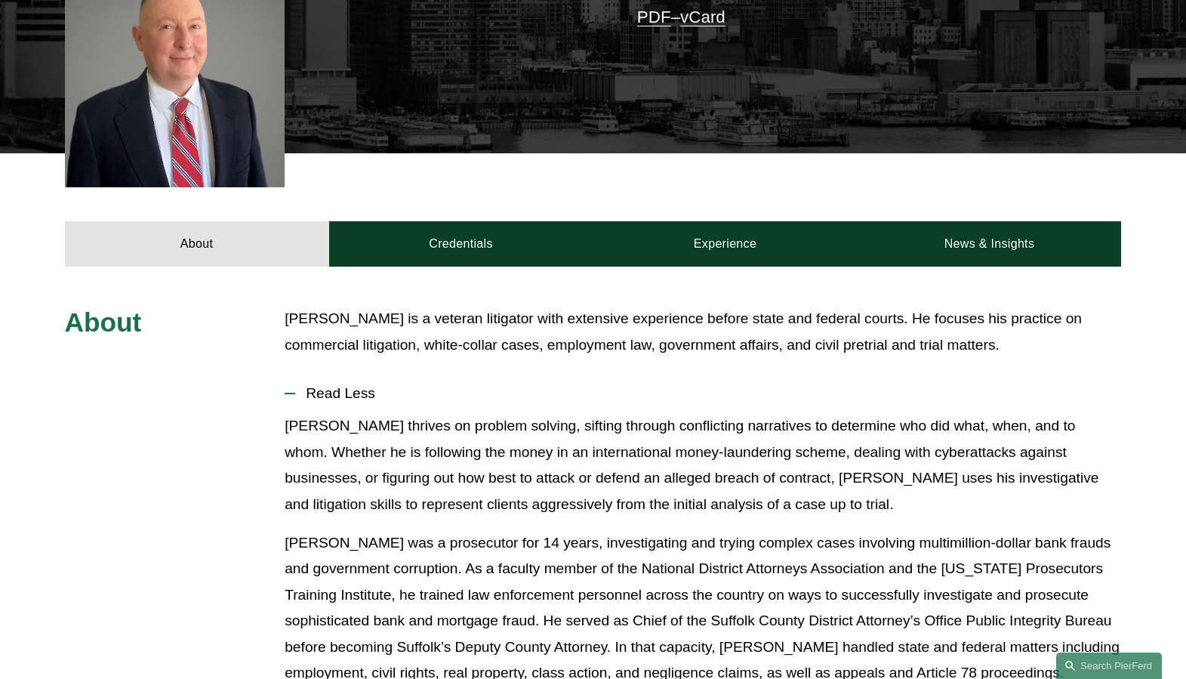
scroll to position [302, 0]
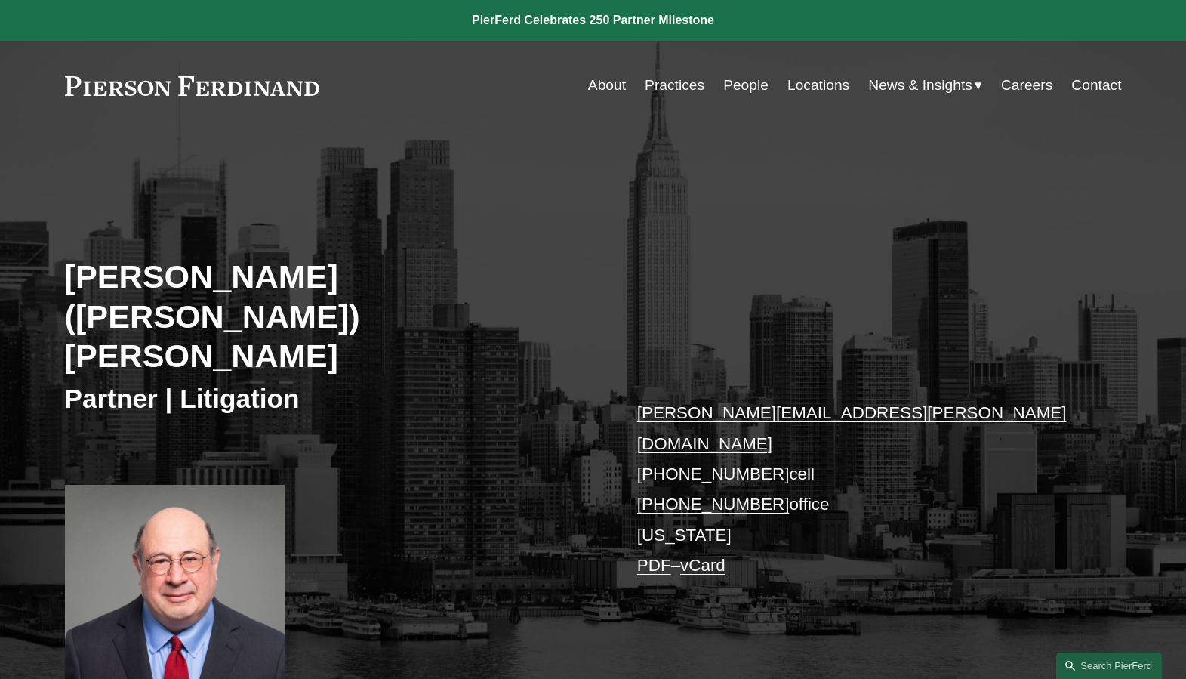
scroll to position [302, 0]
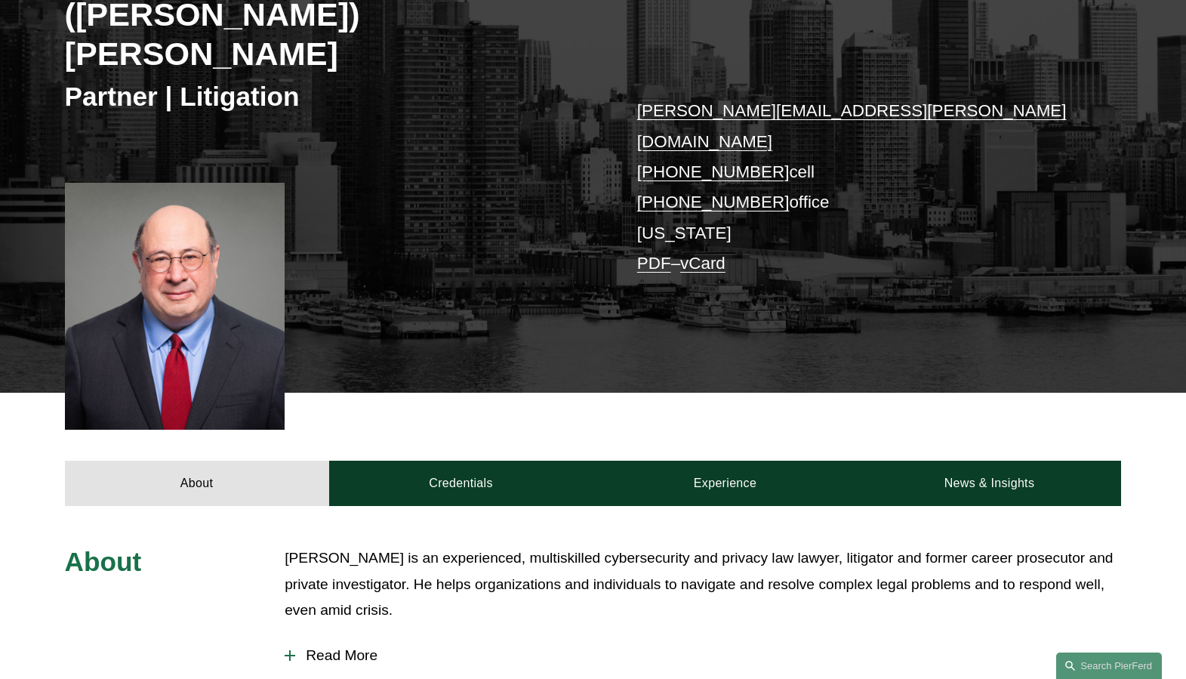
click at [334, 647] on span "Read More" at bounding box center [708, 655] width 826 height 17
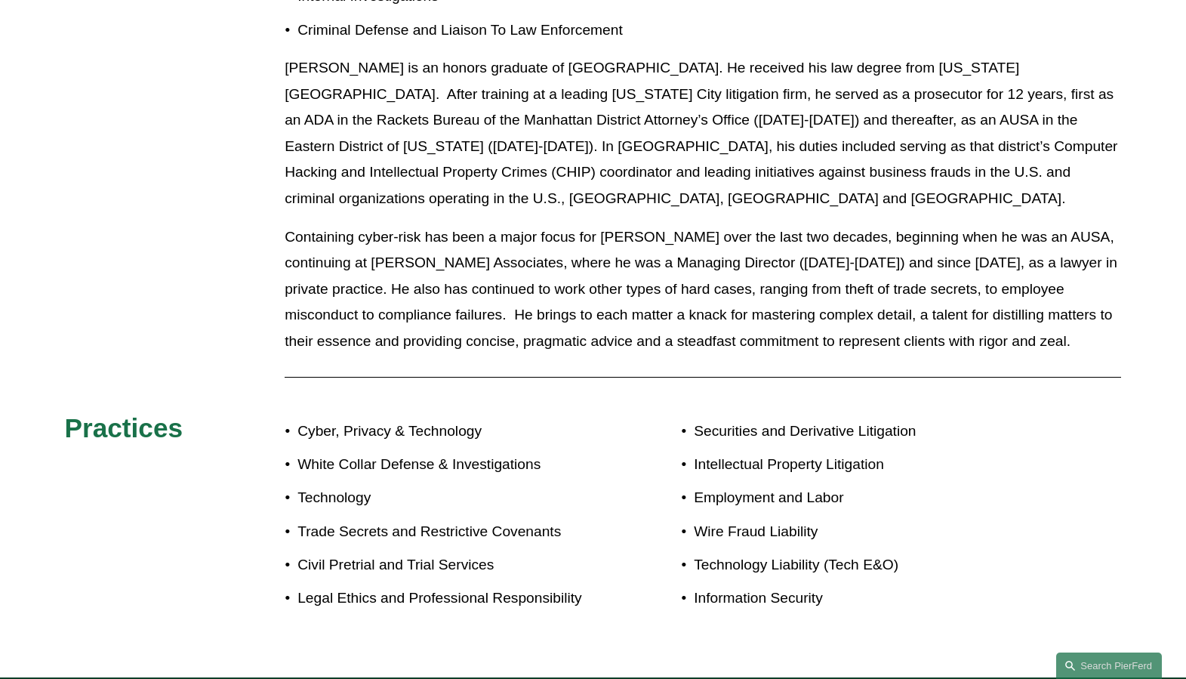
scroll to position [1133, 0]
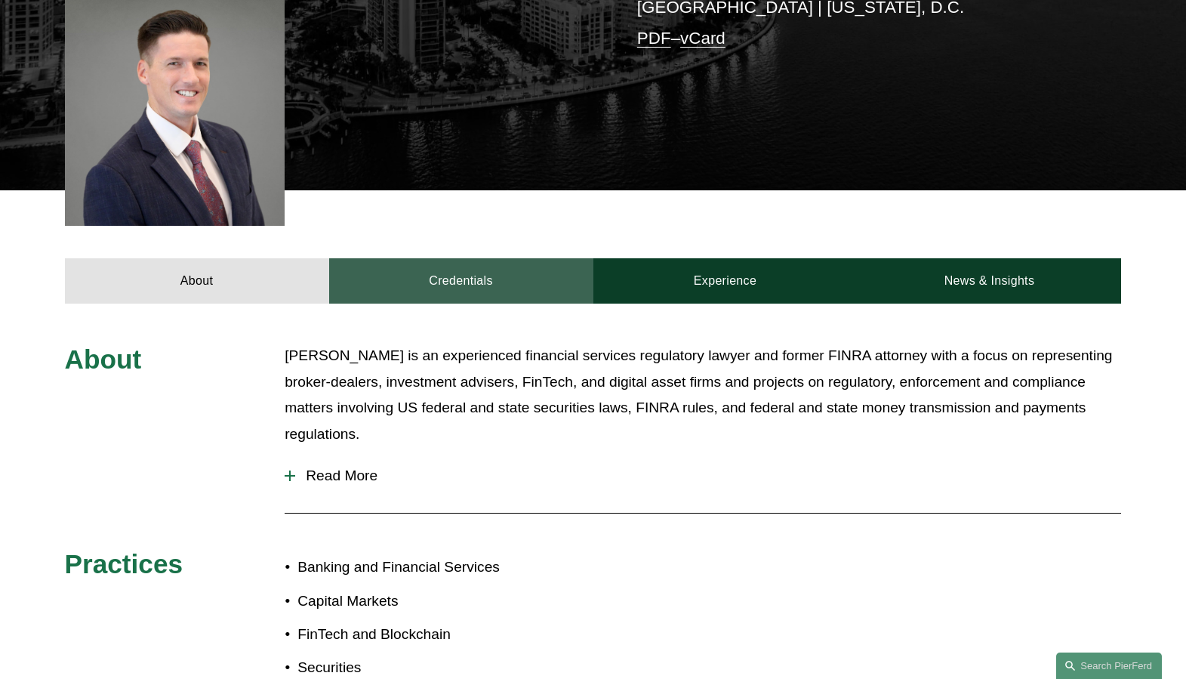
scroll to position [453, 0]
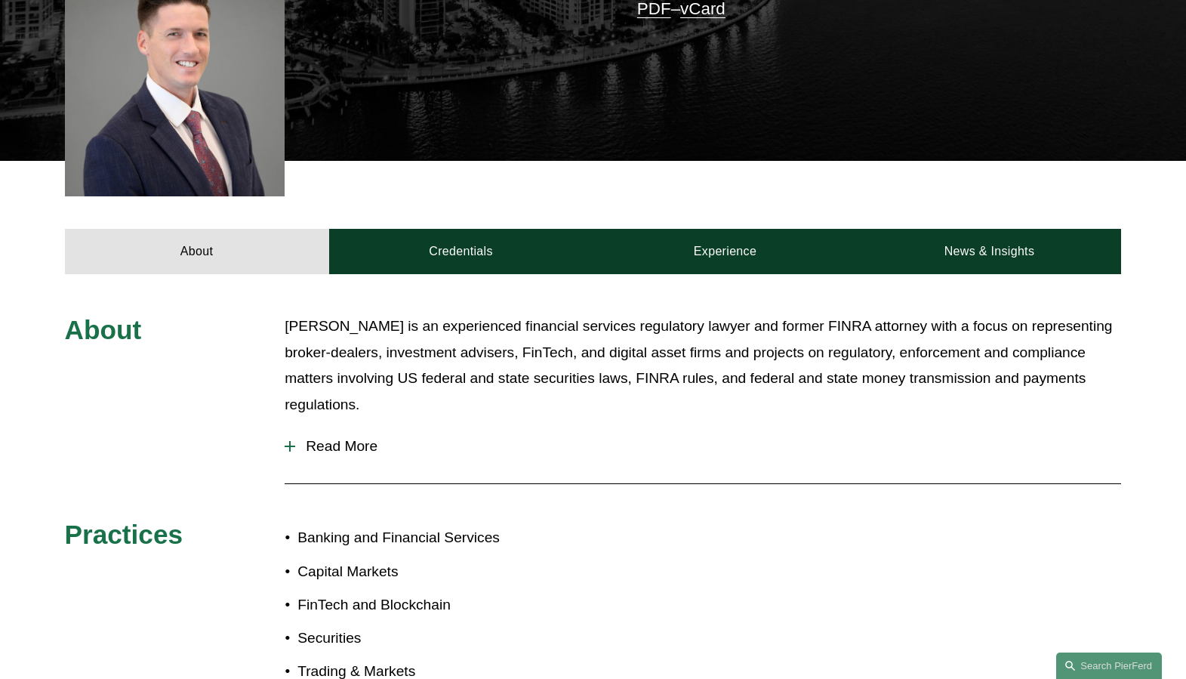
click at [343, 438] on span "Read More" at bounding box center [708, 446] width 826 height 17
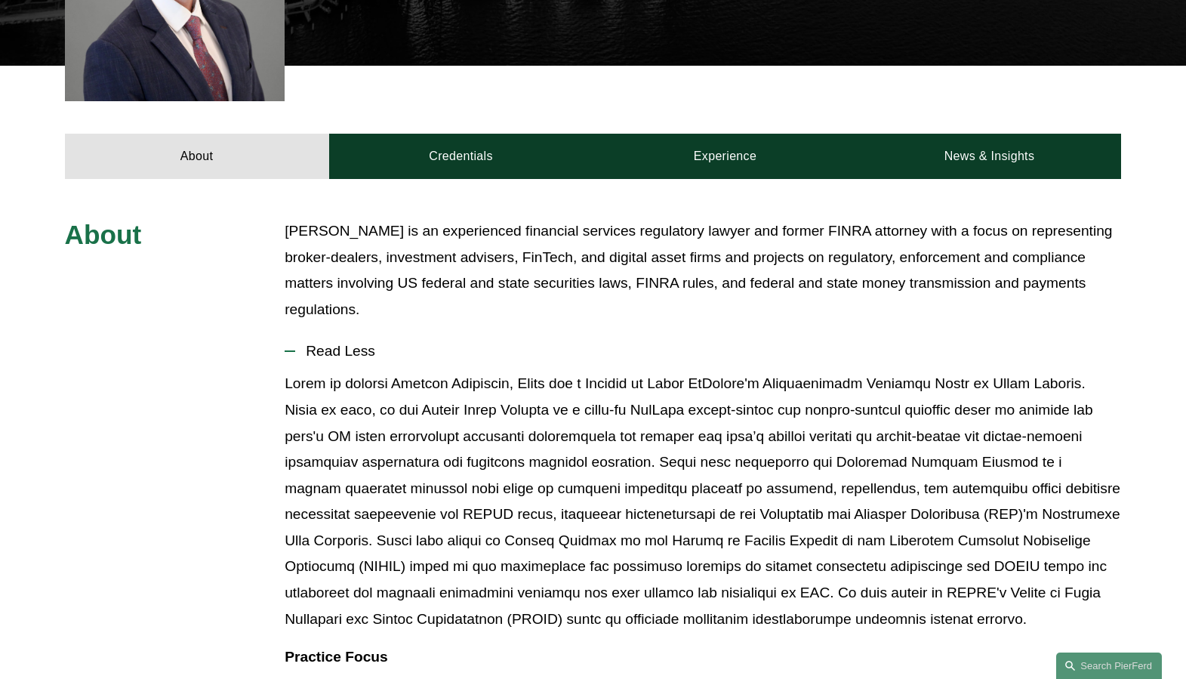
scroll to position [397, 0]
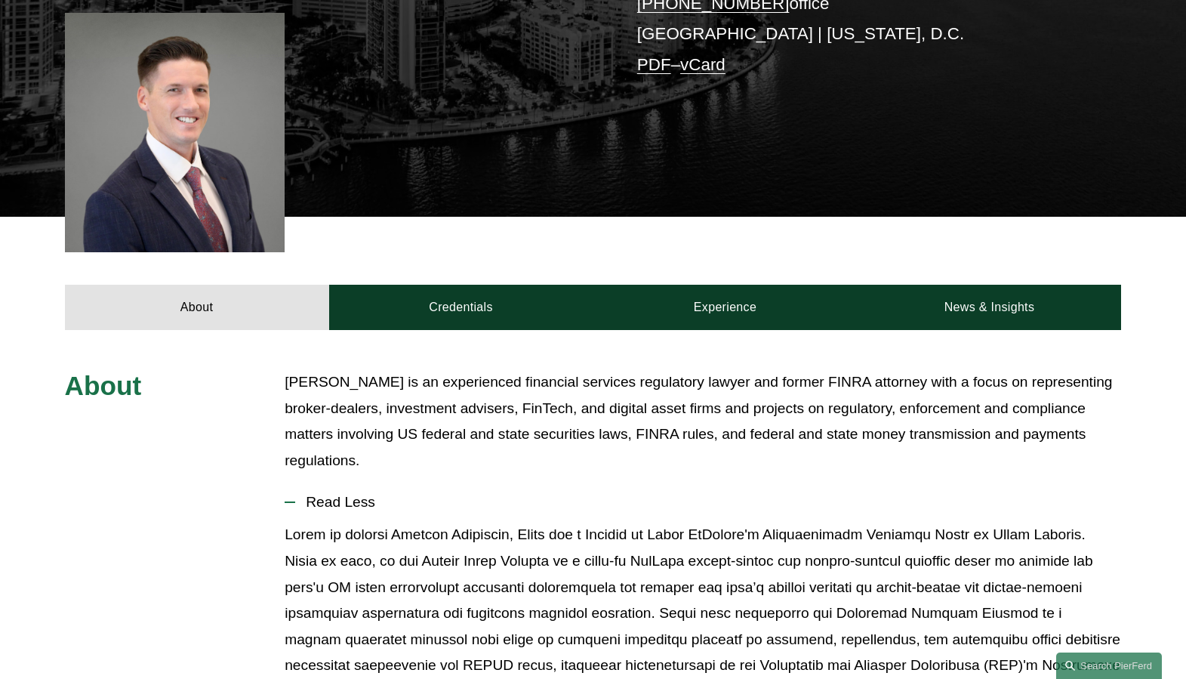
click at [649, 505] on button "Read Less" at bounding box center [703, 501] width 837 height 39
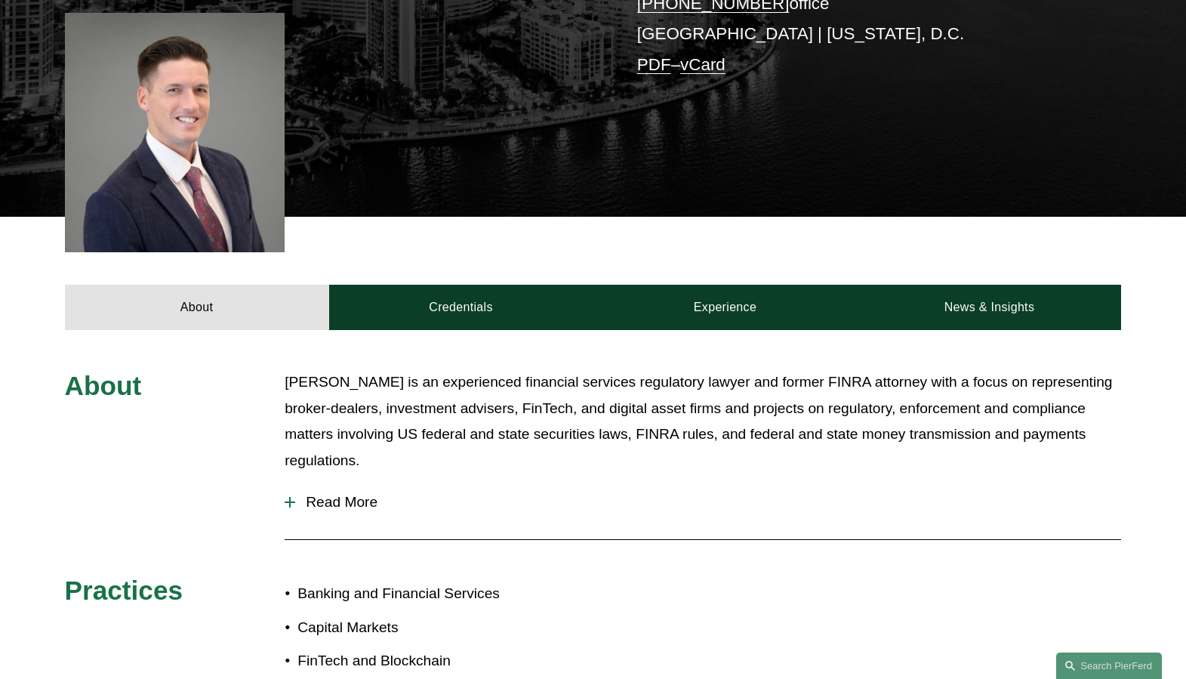
scroll to position [473, 0]
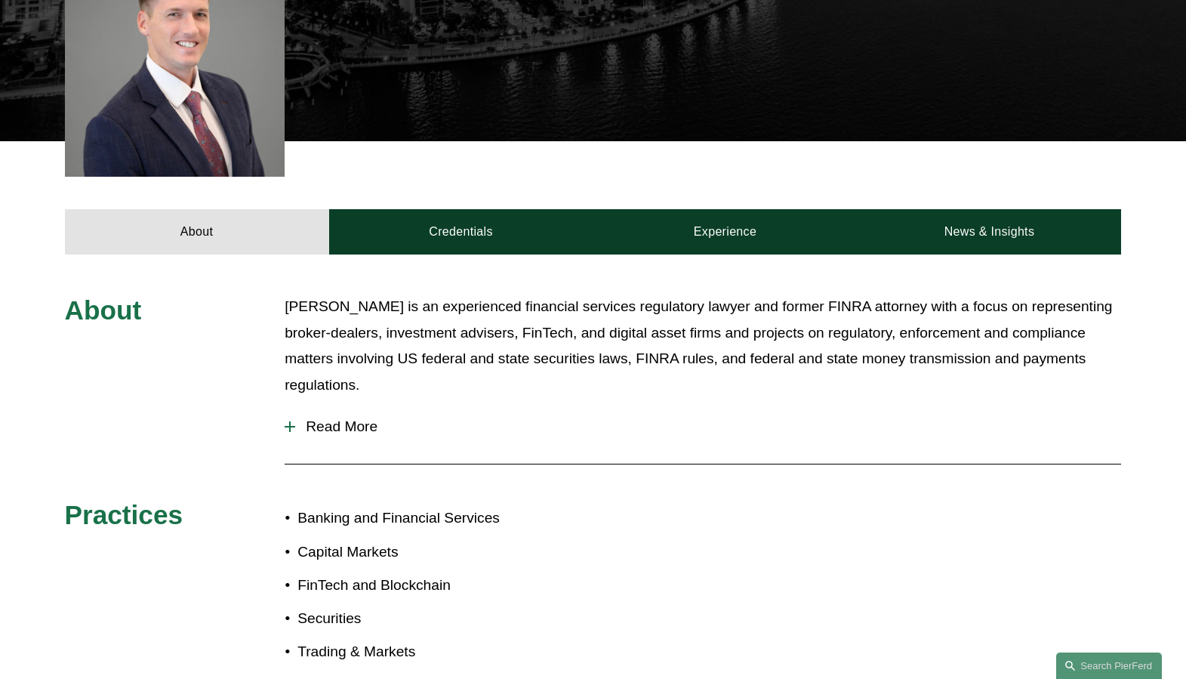
click at [366, 418] on span "Read More" at bounding box center [708, 426] width 826 height 17
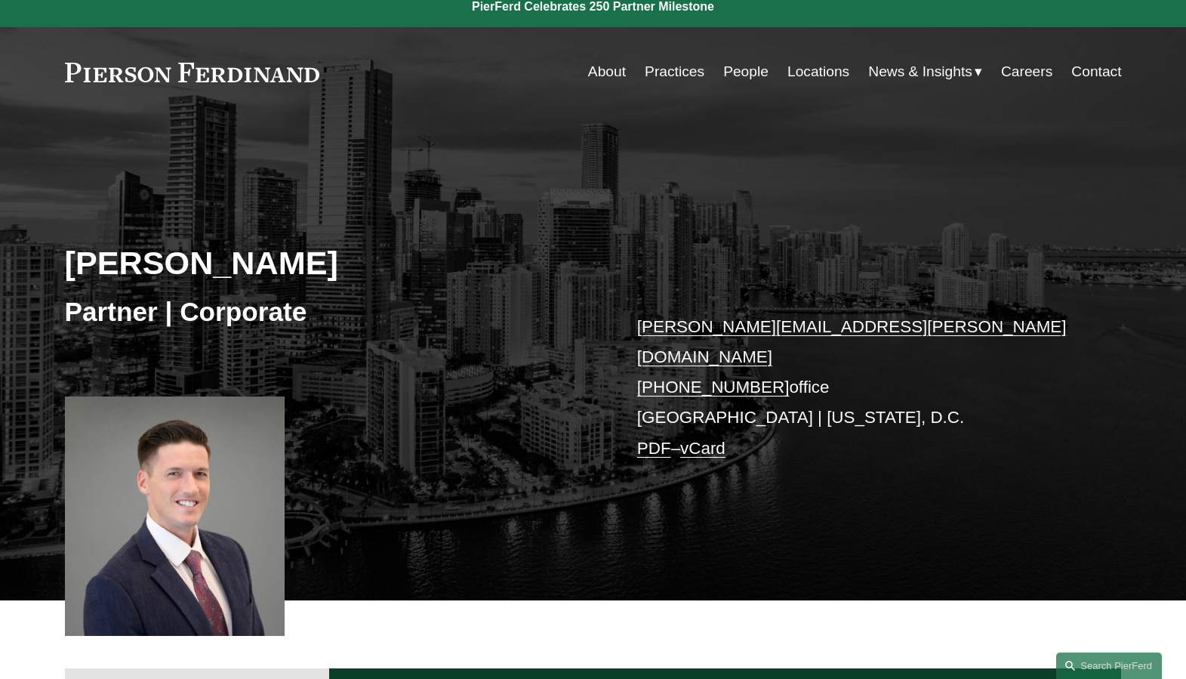
scroll to position [0, 0]
